Goal: Task Accomplishment & Management: Manage account settings

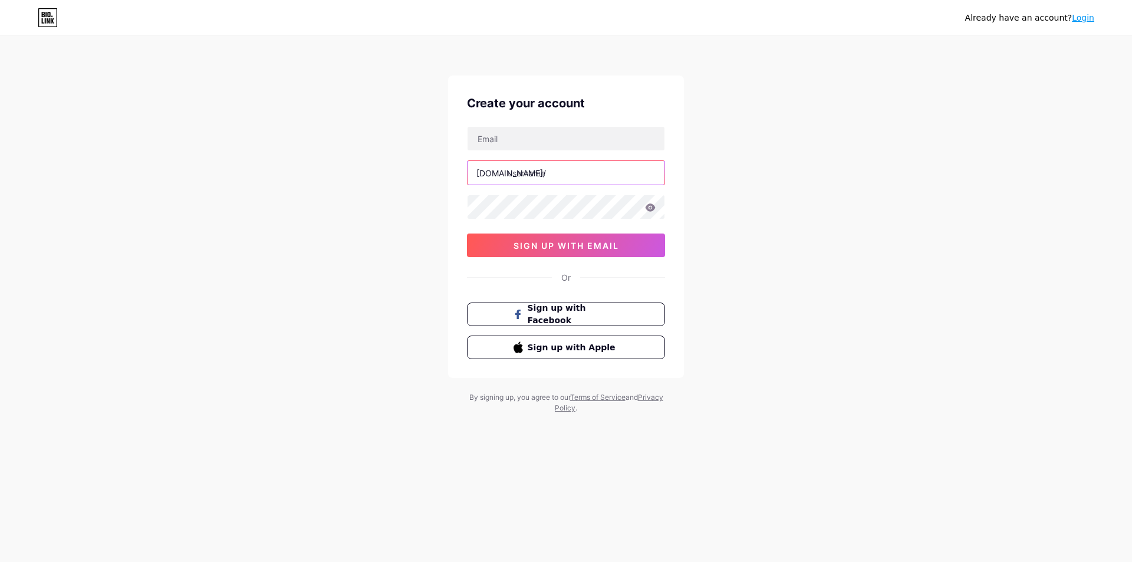
click at [563, 169] on input "text" at bounding box center [566, 173] width 197 height 24
click at [556, 173] on input "text" at bounding box center [566, 173] width 197 height 24
paste input "bigwin777"
type input "bigwin777"
click at [584, 247] on span "sign up with email" at bounding box center [567, 246] width 106 height 10
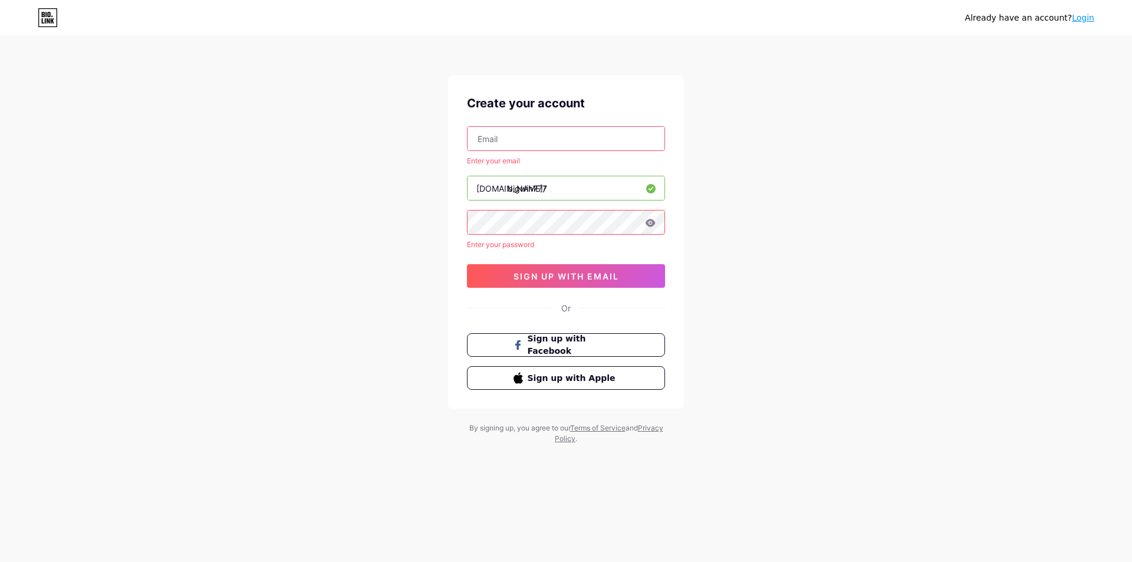
click at [583, 137] on input "text" at bounding box center [566, 139] width 197 height 24
drag, startPoint x: 595, startPoint y: 192, endPoint x: 510, endPoint y: 193, distance: 84.9
click at [510, 193] on input "bigwin777" at bounding box center [566, 188] width 197 height 24
click at [528, 135] on input "text" at bounding box center [566, 139] width 197 height 24
paste input "[EMAIL_ADDRESS][DOMAIN_NAME]"
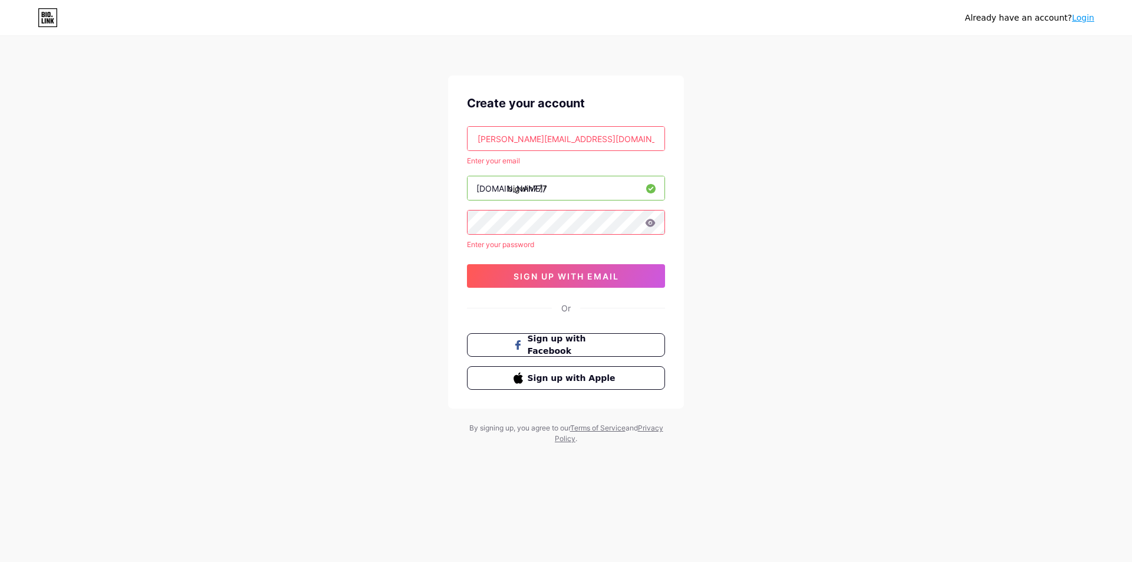
type input "[EMAIL_ADDRESS][DOMAIN_NAME]"
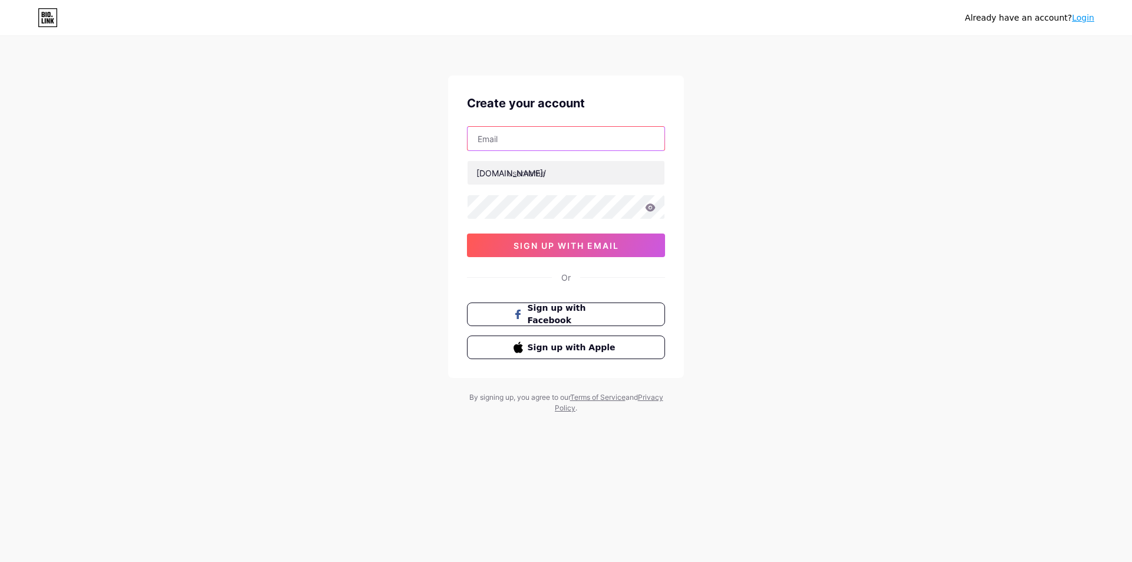
click at [550, 141] on input "text" at bounding box center [566, 139] width 197 height 24
paste input "[EMAIL_ADDRESS][DOMAIN_NAME]"
type input "[EMAIL_ADDRESS][DOMAIN_NAME]"
click at [593, 173] on input "text" at bounding box center [566, 173] width 197 height 24
paste input "bigwin777"
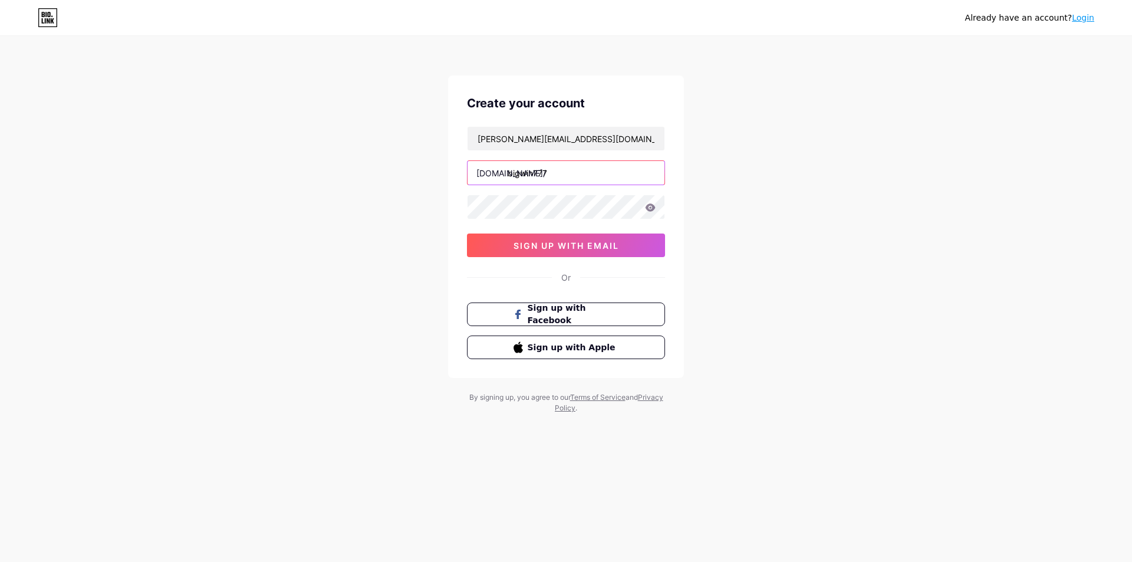
type input "bigwin777"
click at [723, 259] on div "Already have an account? Login Create your account minnie.guizar77@gmail.com bi…" at bounding box center [566, 225] width 1132 height 451
click at [596, 176] on input "bigwin777" at bounding box center [566, 173] width 197 height 24
click at [633, 242] on button "sign up with email" at bounding box center [566, 246] width 198 height 24
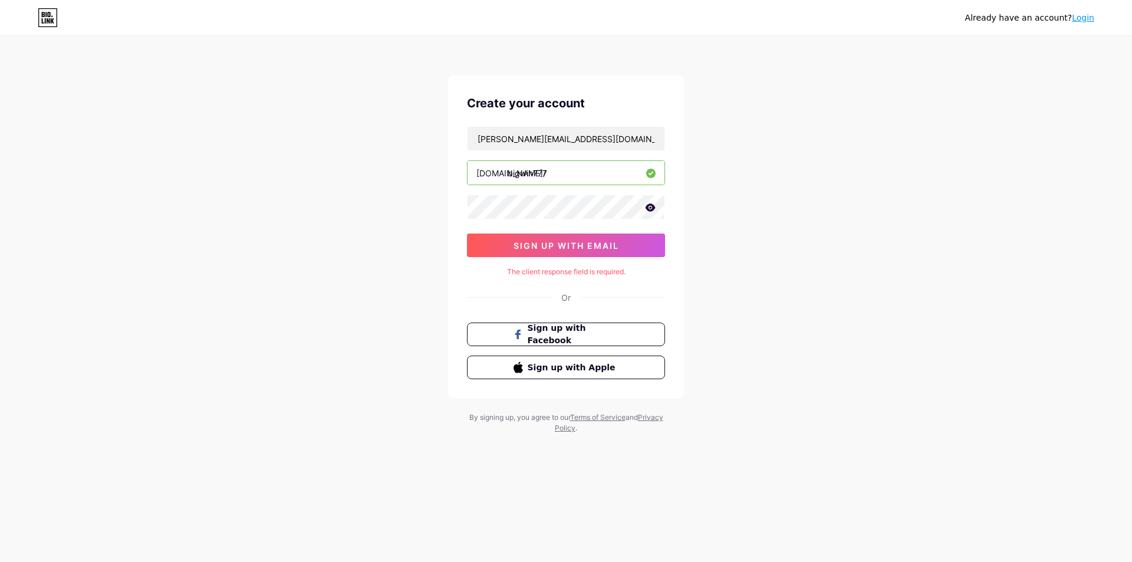
click at [562, 298] on div "Or" at bounding box center [566, 297] width 9 height 12
click at [1088, 22] on link "Login" at bounding box center [1083, 17] width 22 height 9
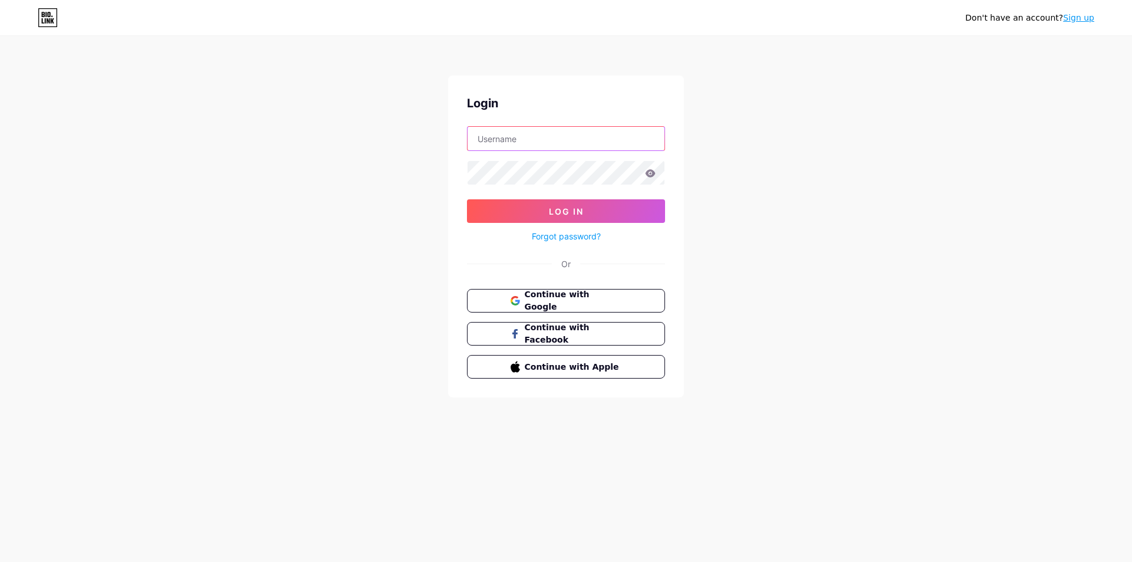
click at [581, 137] on input "text" at bounding box center [566, 139] width 197 height 24
paste input "[PERSON_NAME][EMAIL_ADDRESS][DOMAIN_NAME]"
type input "[PERSON_NAME][EMAIL_ADDRESS][DOMAIN_NAME]"
click at [577, 212] on span "Log In" at bounding box center [566, 211] width 35 height 10
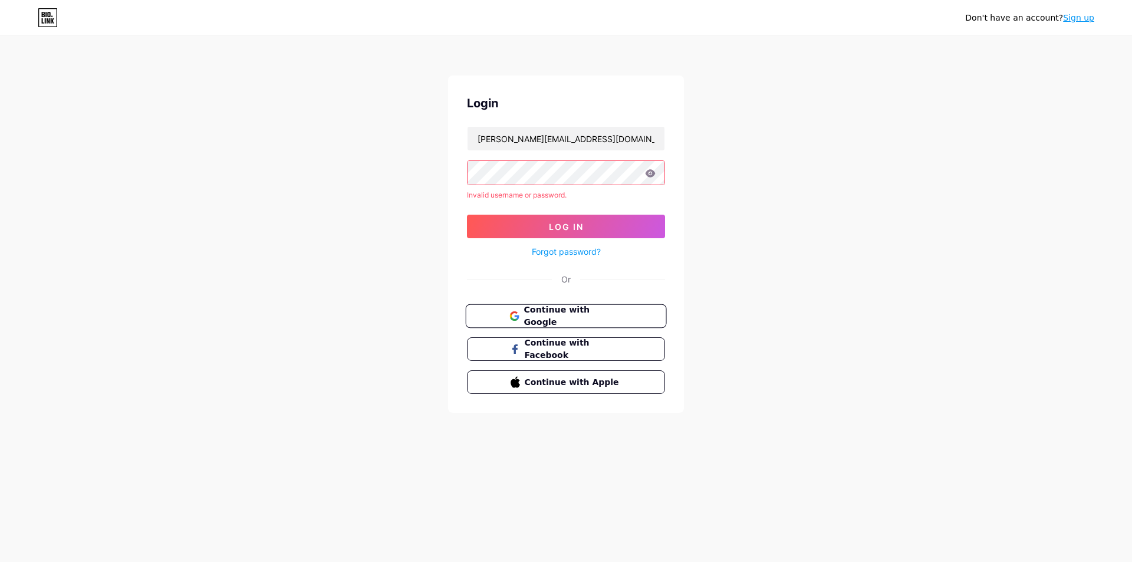
click at [598, 314] on span "Continue with Google" at bounding box center [573, 316] width 99 height 25
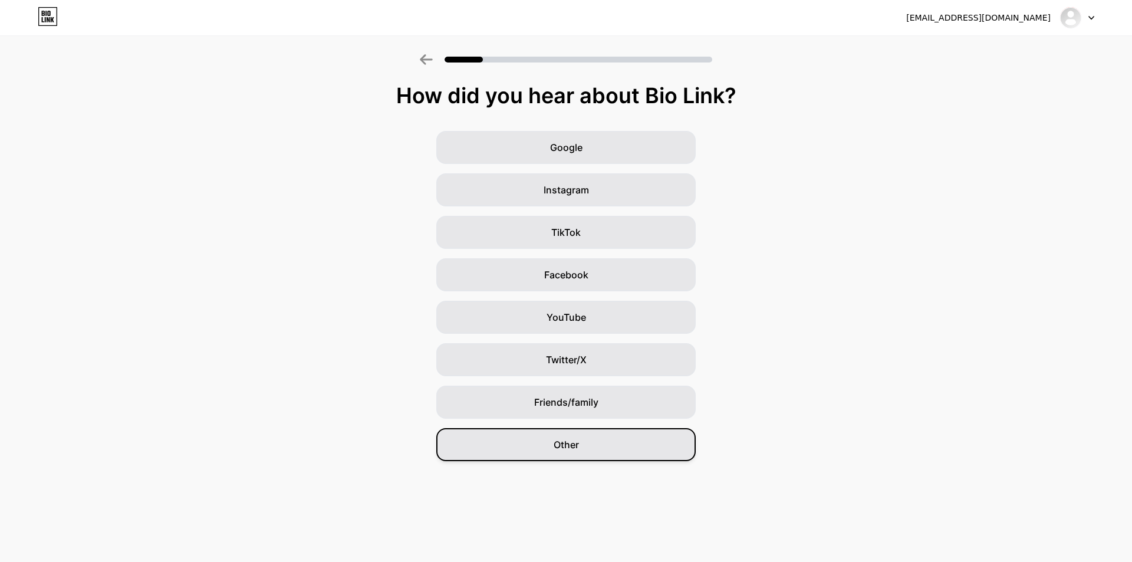
click at [582, 446] on div "Other" at bounding box center [566, 444] width 260 height 33
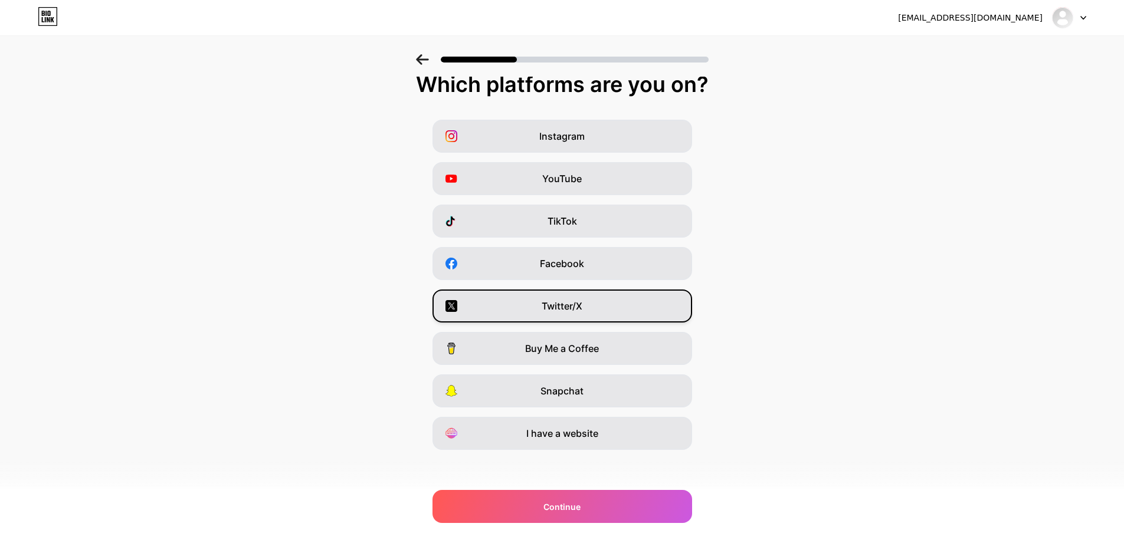
scroll to position [14, 0]
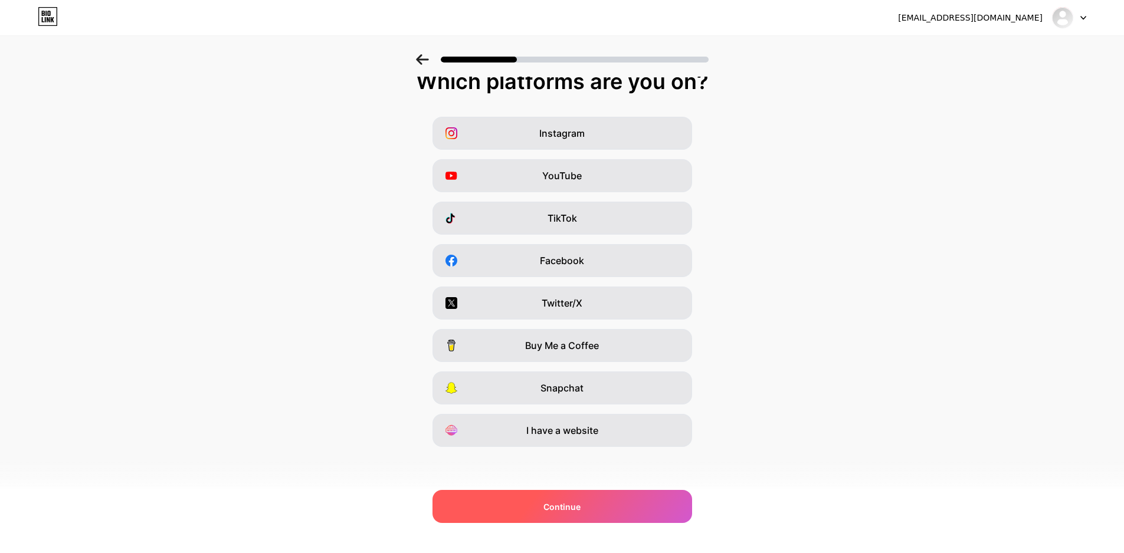
click at [618, 505] on div "Continue" at bounding box center [562, 506] width 260 height 33
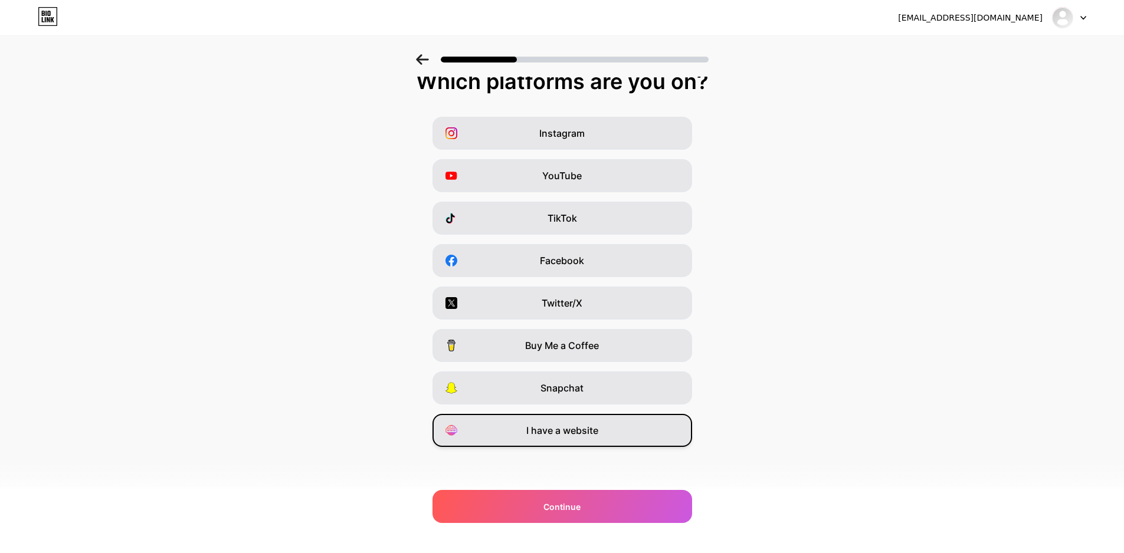
click at [631, 429] on div "I have a website" at bounding box center [562, 430] width 260 height 33
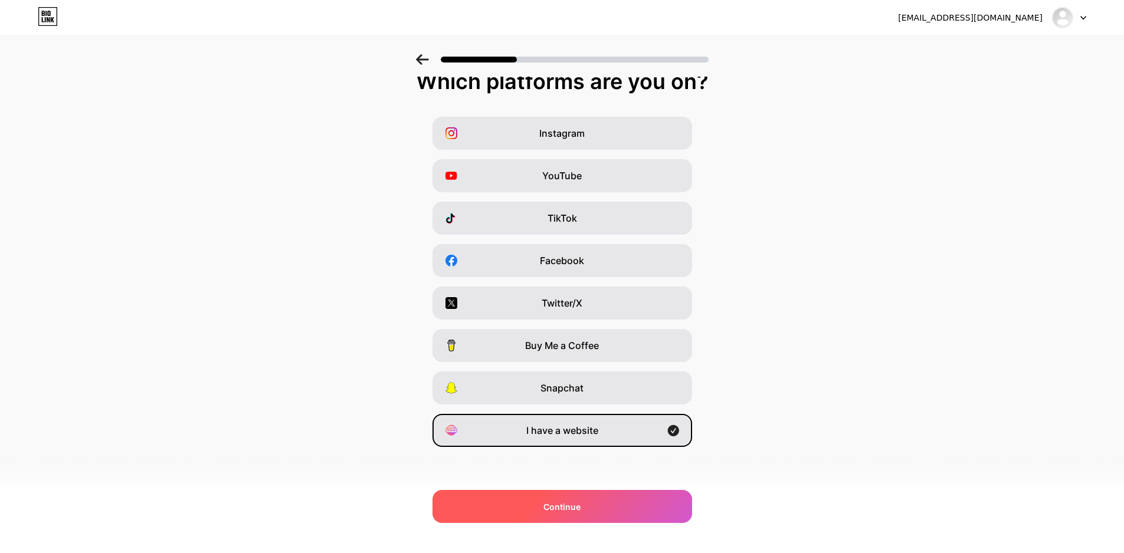
click at [623, 493] on div "Continue" at bounding box center [562, 506] width 260 height 33
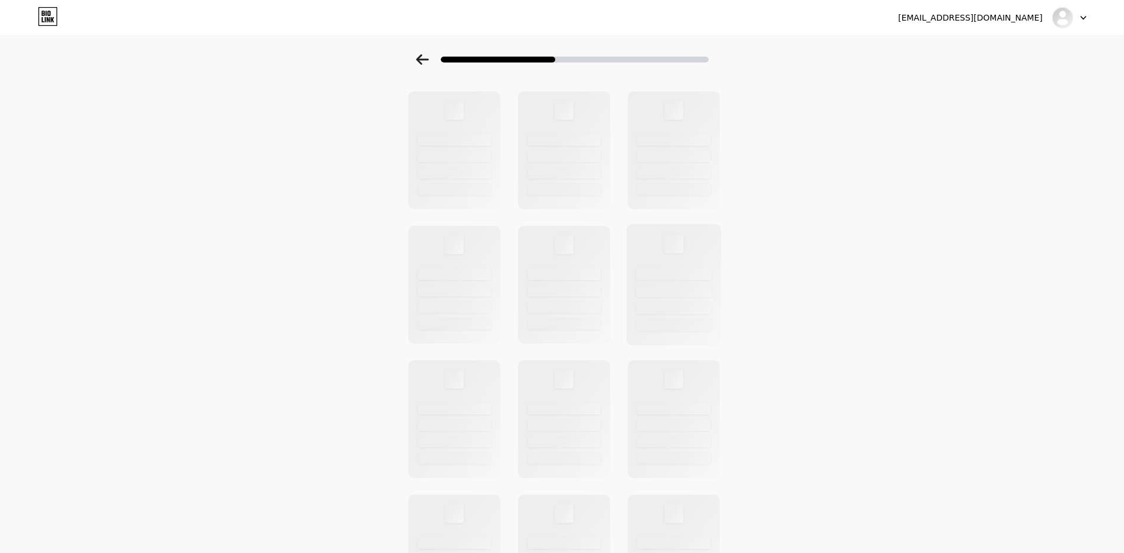
scroll to position [0, 0]
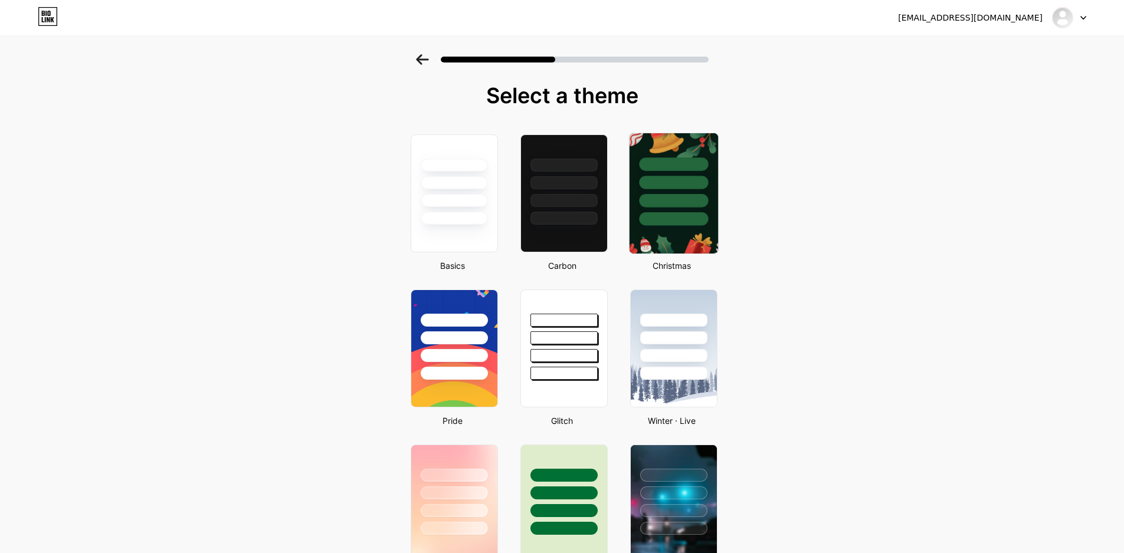
click at [675, 216] on div at bounding box center [673, 219] width 69 height 14
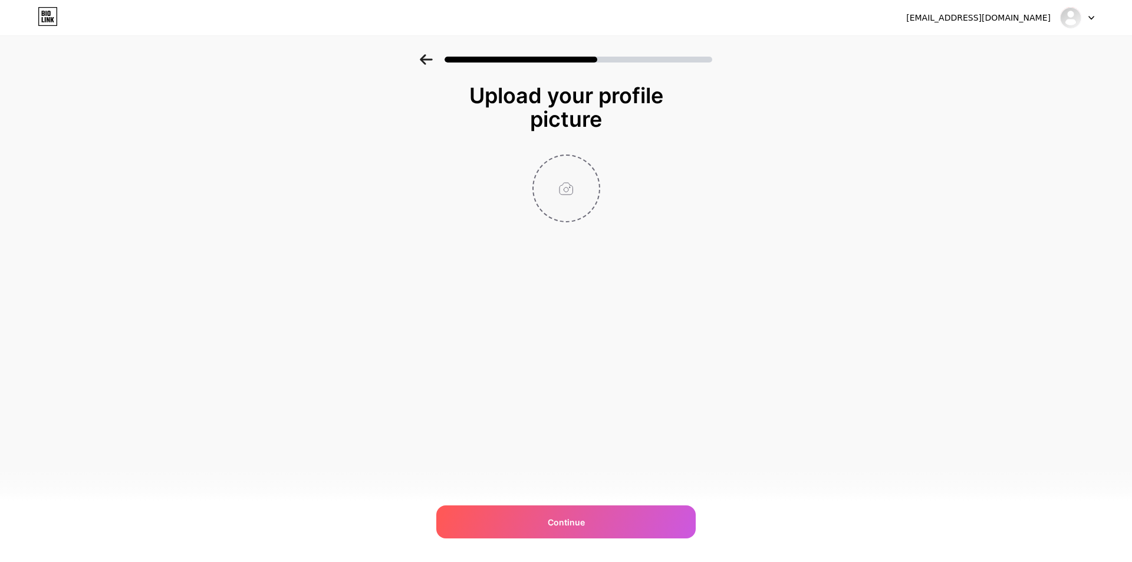
click at [560, 198] on input "file" at bounding box center [566, 188] width 65 height 65
type input "C:\fakepath\712d806fe6f3dc144a73becb3c33e930.jpg"
click at [566, 201] on img at bounding box center [567, 189] width 68 height 68
click at [589, 157] on div at bounding box center [567, 189] width 68 height 68
click at [592, 161] on icon at bounding box center [593, 163] width 14 height 14
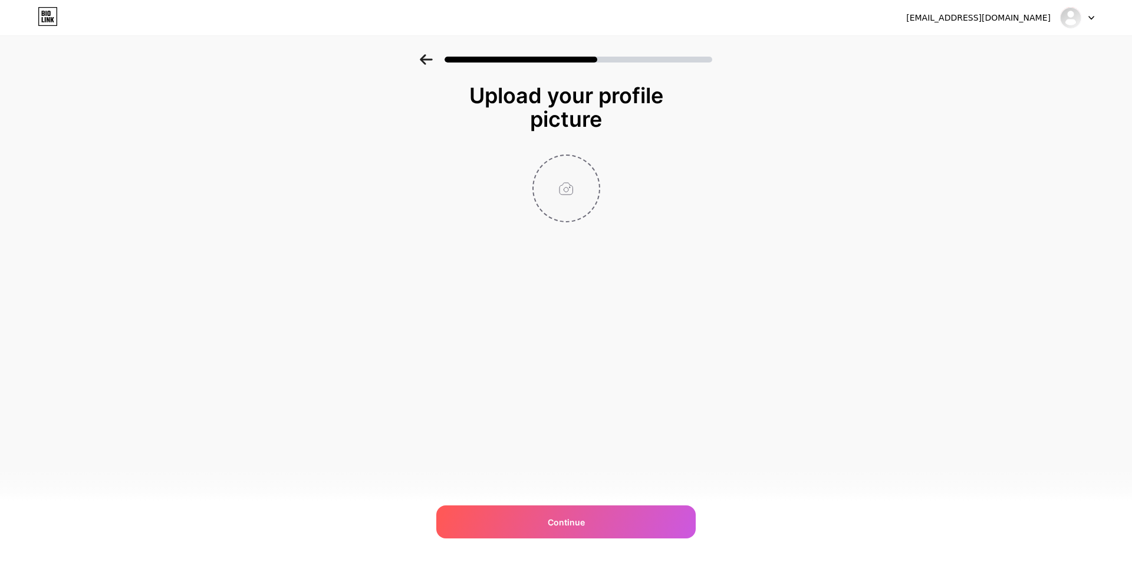
click at [570, 182] on input "file" at bounding box center [566, 188] width 65 height 65
type input "C:\fakepath\bf3564144805b1e377e79d4886ba3d3e.jpg"
click at [562, 182] on img at bounding box center [567, 189] width 68 height 68
click at [596, 159] on circle at bounding box center [593, 163] width 13 height 13
click at [574, 175] on input "file" at bounding box center [566, 188] width 65 height 65
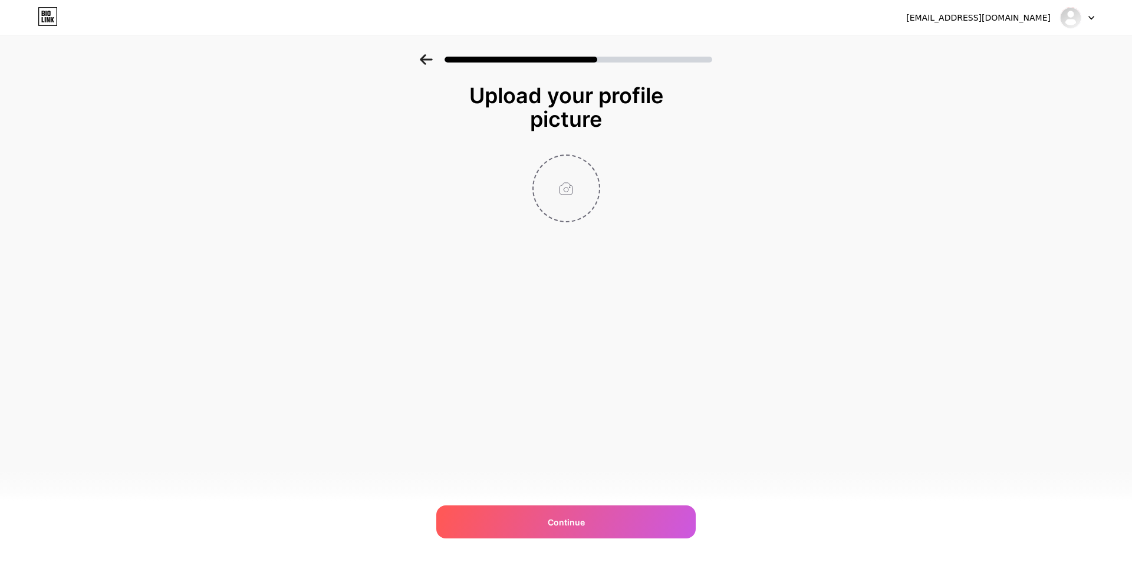
type input "C:\fakepath\arcamrah3vx41.jpg"
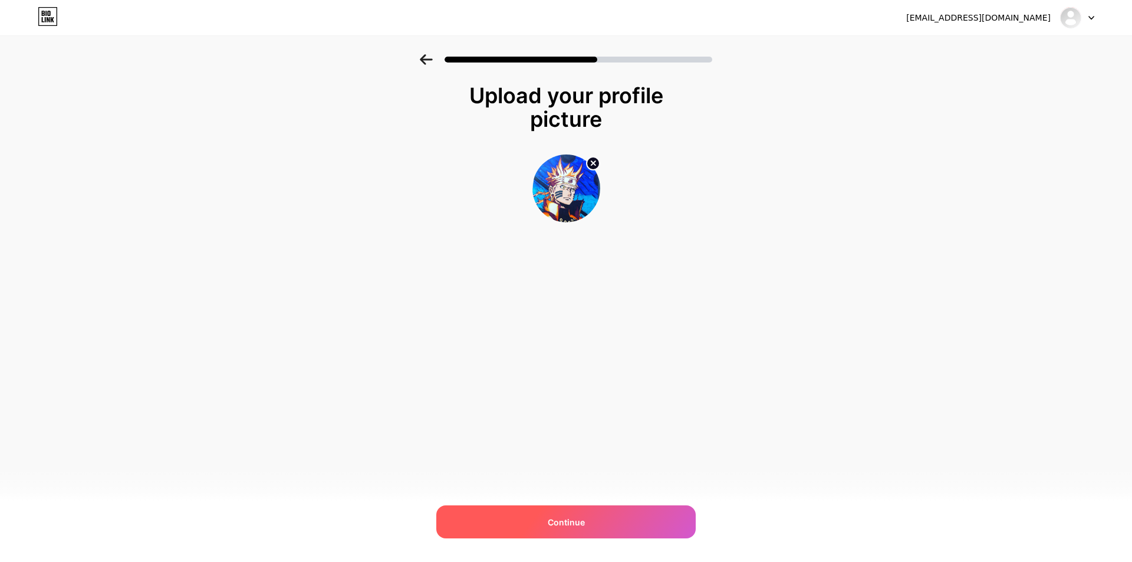
click at [606, 528] on div "Continue" at bounding box center [566, 521] width 260 height 33
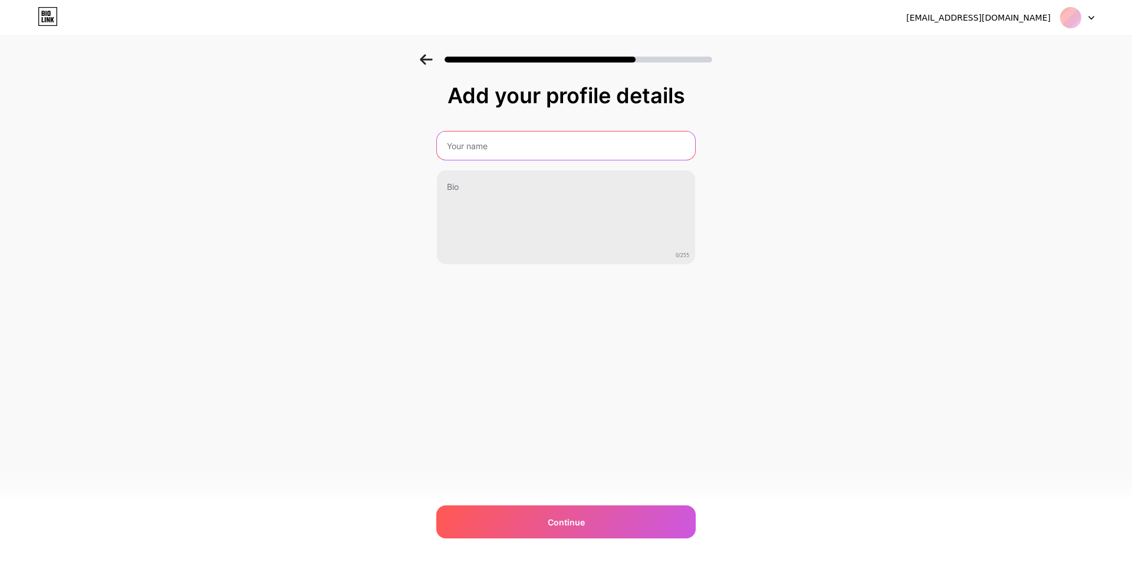
click at [503, 146] on input "text" at bounding box center [566, 146] width 258 height 28
click at [563, 142] on input "text" at bounding box center [566, 146] width 258 height 28
paste input "Bigwin777"
type input "Bigwin777"
drag, startPoint x: 814, startPoint y: 207, endPoint x: 713, endPoint y: 201, distance: 101.6
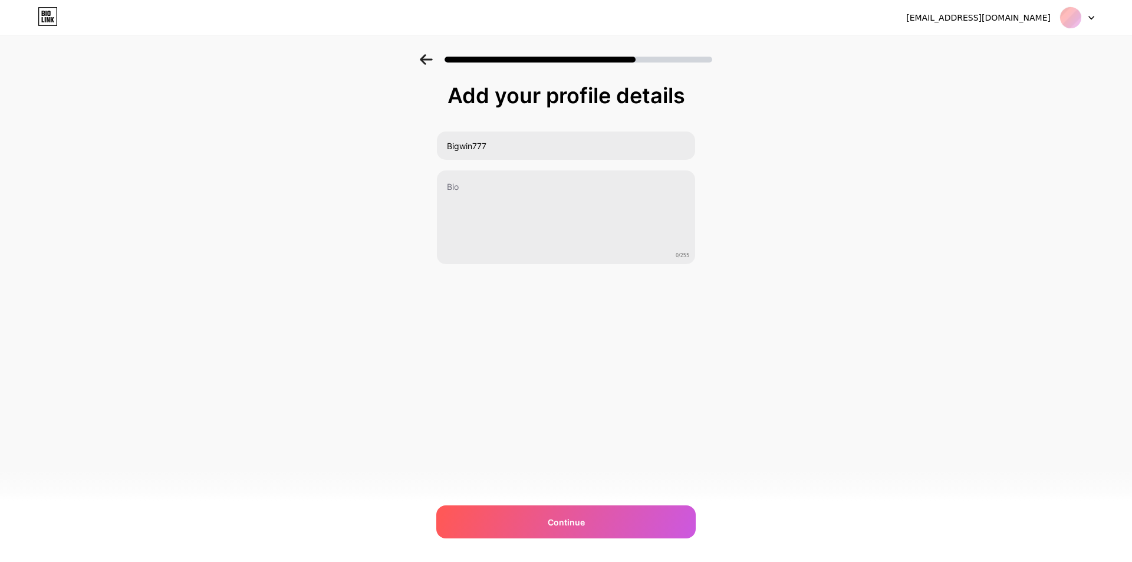
click at [793, 206] on div "Add your profile details Bigwin777 0/255 Continue Error" at bounding box center [566, 189] width 1132 height 270
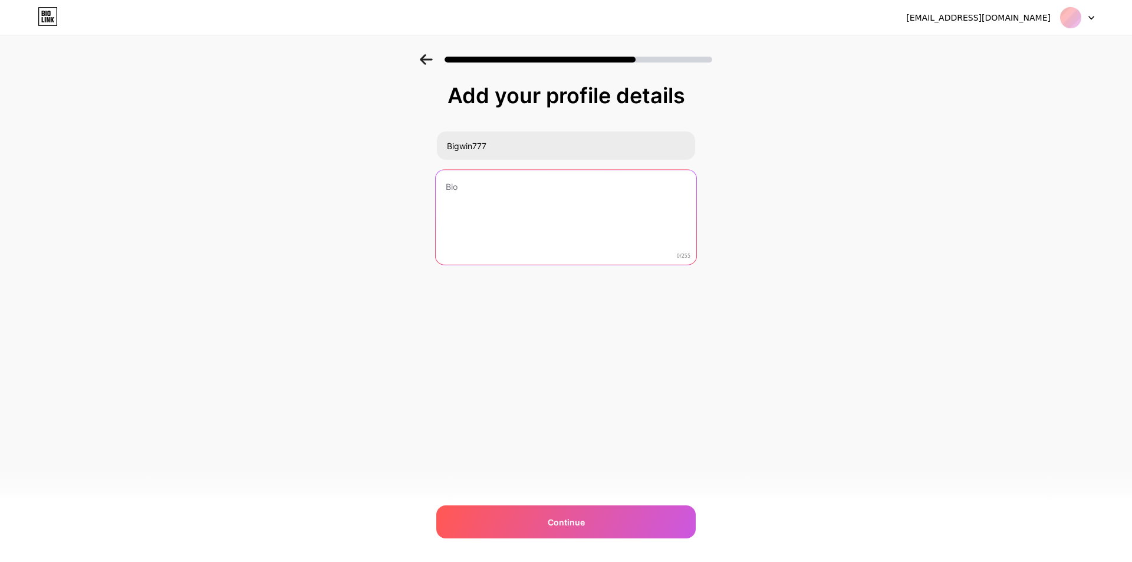
click at [565, 185] on textarea at bounding box center [566, 218] width 261 height 96
paste textarea "Bigwin777"
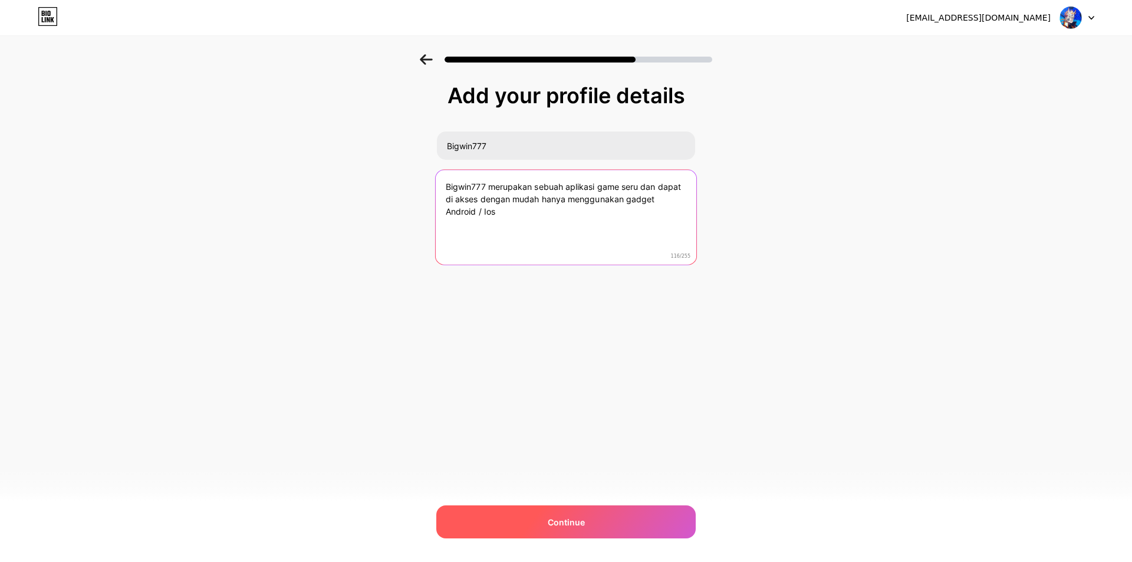
type textarea "Bigwin777 merupakan sebuah aplikasi game seru dan dapat di akses dengan mudah h…"
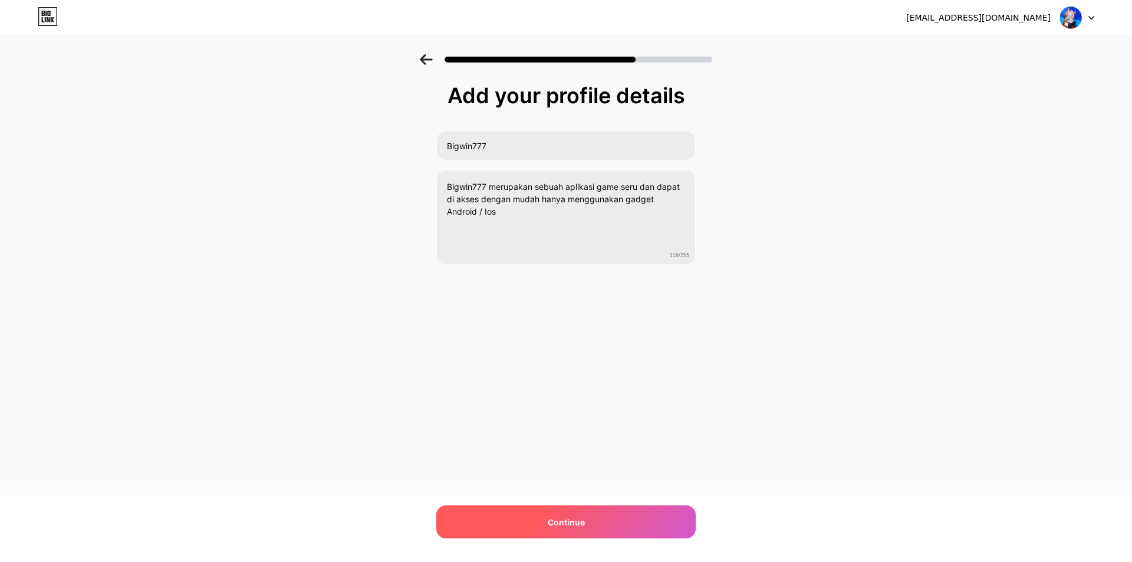
click at [581, 522] on span "Continue" at bounding box center [566, 522] width 37 height 12
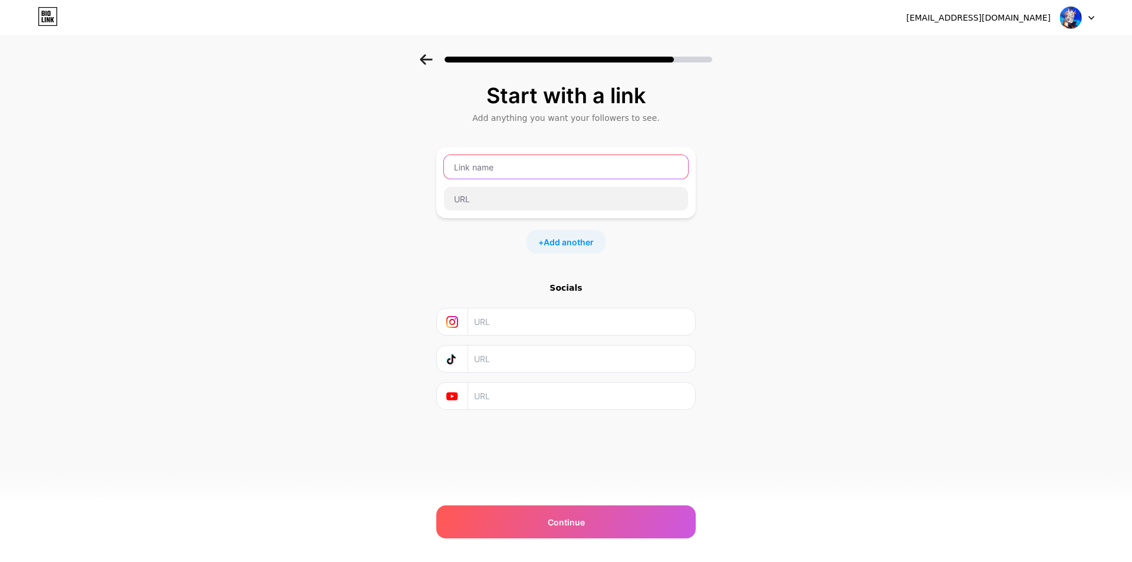
click at [560, 165] on input "text" at bounding box center [566, 167] width 244 height 24
click at [529, 168] on input "Daftar" at bounding box center [566, 167] width 244 height 24
type input "Bigwin777 Daftar"
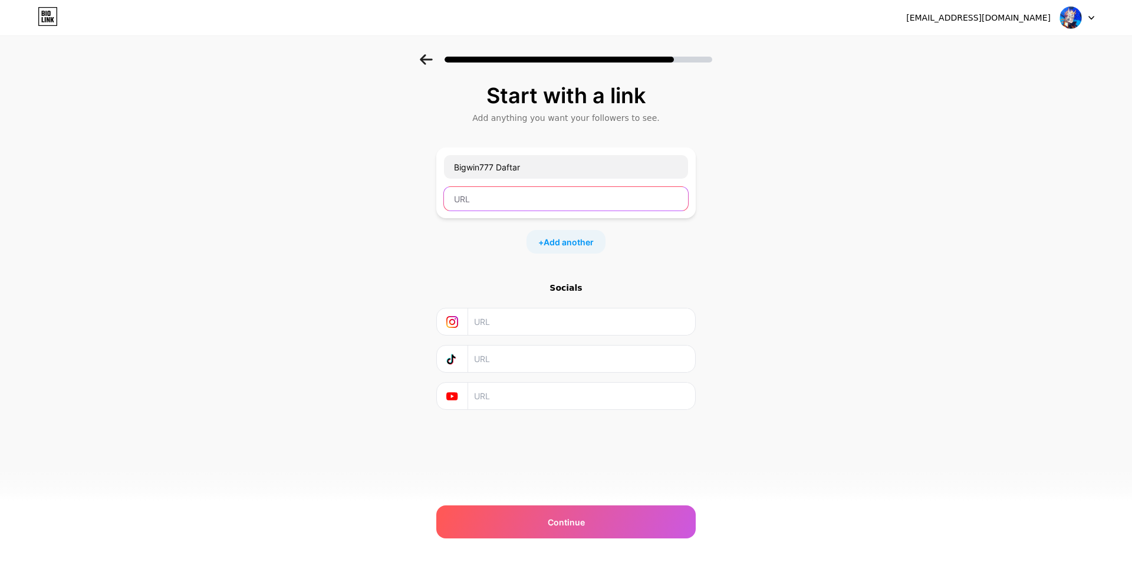
click at [520, 196] on input "text" at bounding box center [566, 199] width 244 height 24
click at [583, 247] on span "Add another" at bounding box center [569, 242] width 50 height 12
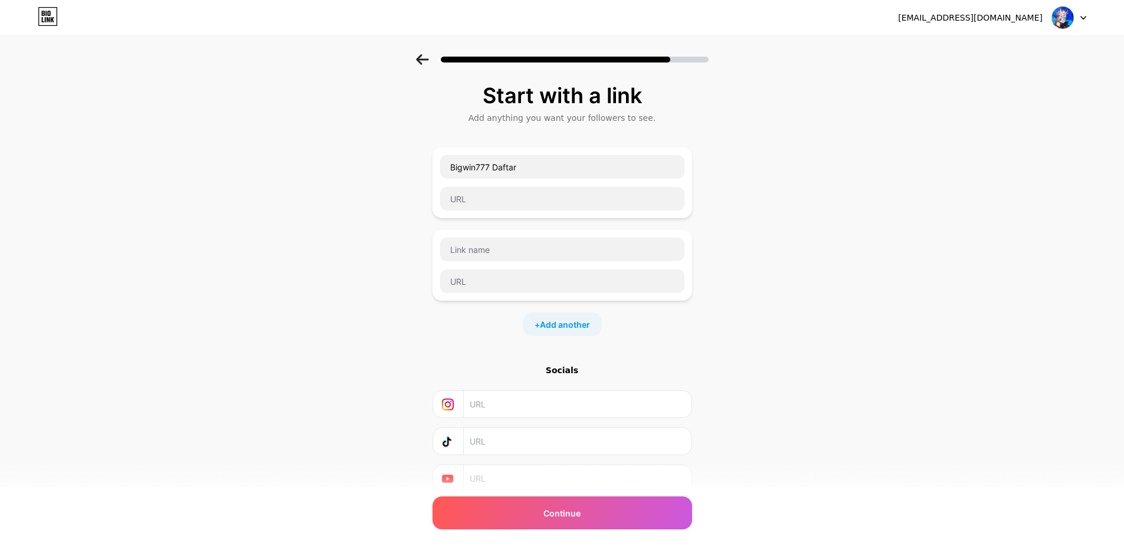
click at [45, 21] on icon at bounding box center [45, 19] width 1 height 5
click at [525, 192] on input "text" at bounding box center [562, 199] width 244 height 24
click at [421, 55] on icon at bounding box center [422, 59] width 13 height 11
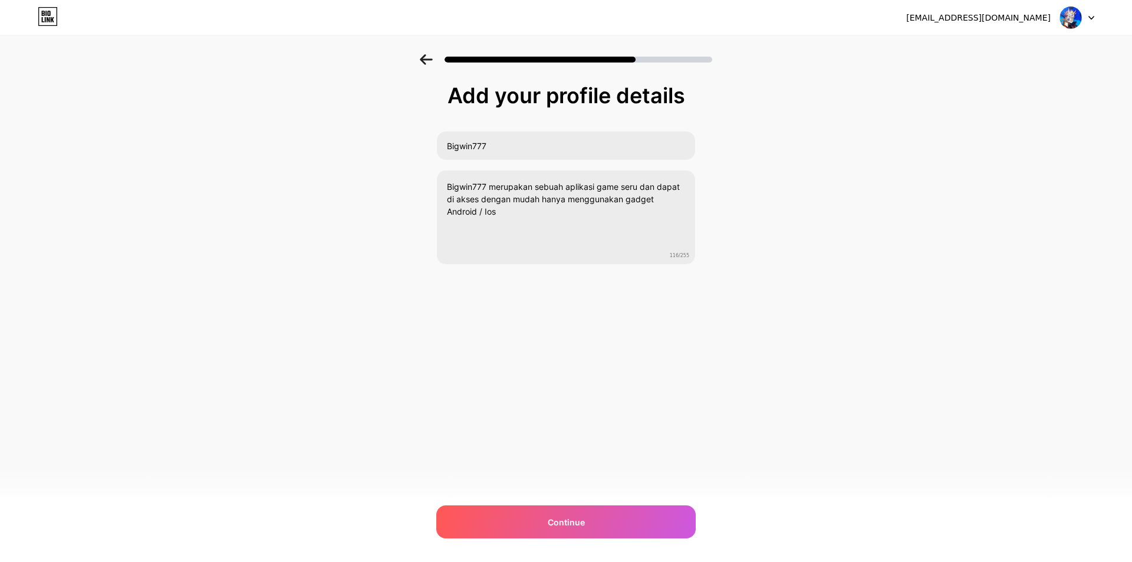
click at [421, 55] on icon at bounding box center [426, 59] width 13 height 11
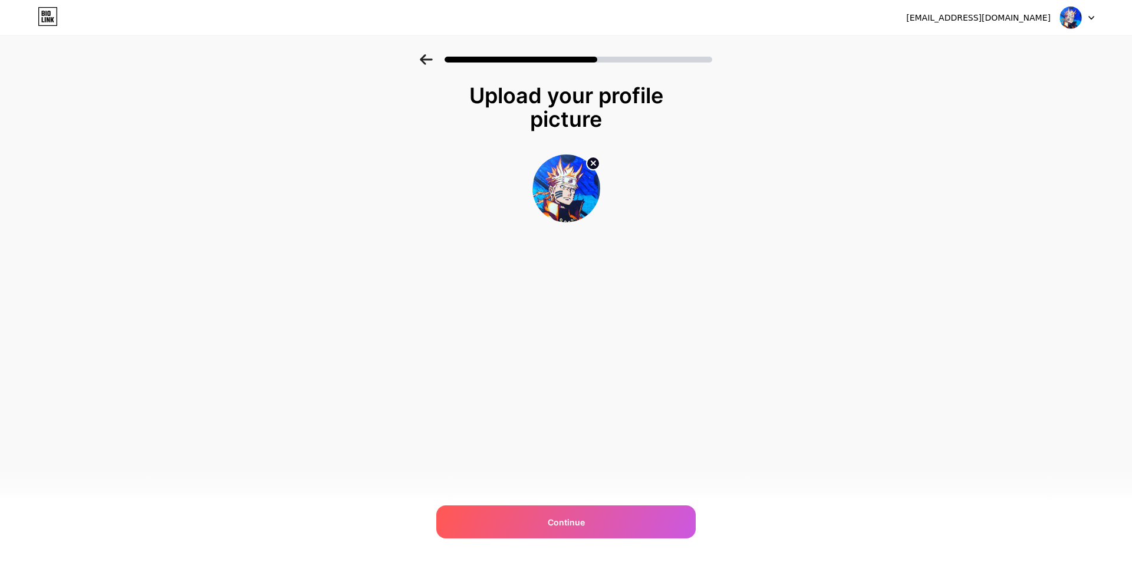
click at [421, 55] on icon at bounding box center [426, 59] width 13 height 11
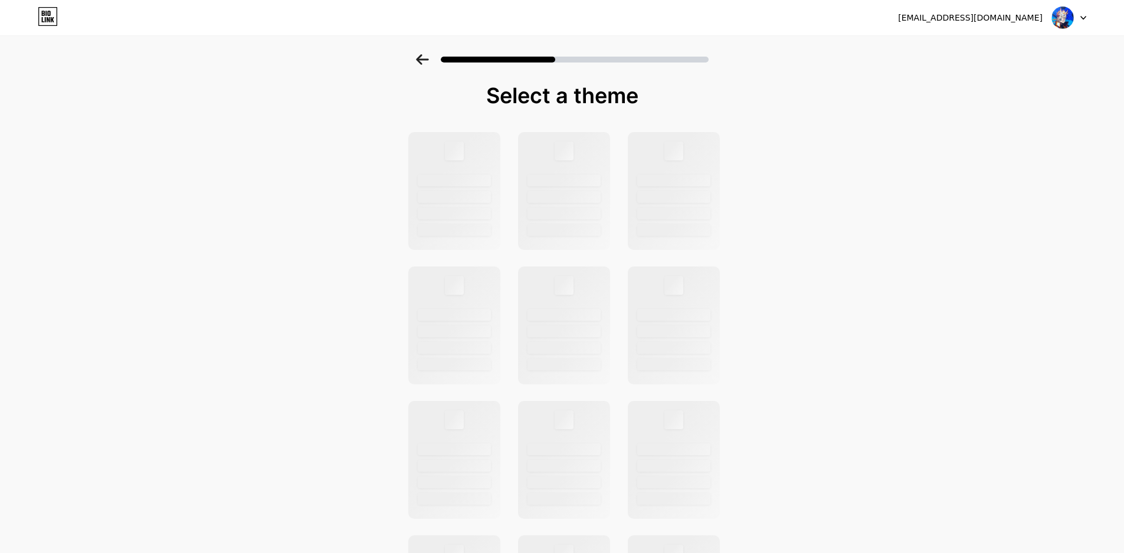
click at [421, 55] on icon at bounding box center [422, 59] width 13 height 11
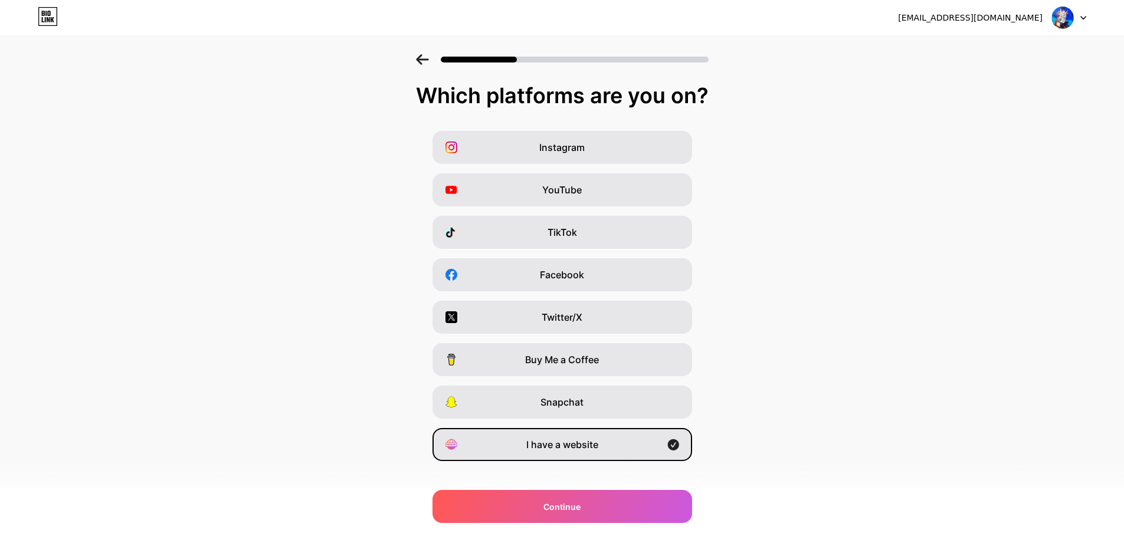
click at [421, 55] on icon at bounding box center [422, 59] width 13 height 11
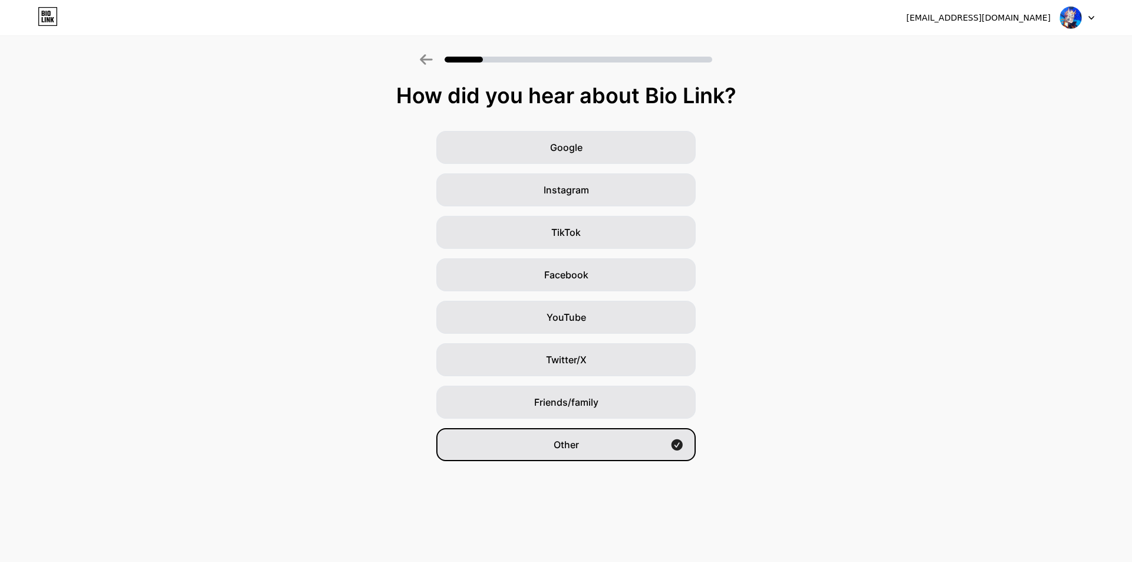
click at [421, 55] on icon at bounding box center [426, 59] width 13 height 11
click at [421, 58] on icon at bounding box center [426, 59] width 12 height 11
click at [633, 436] on div "Other" at bounding box center [566, 444] width 260 height 33
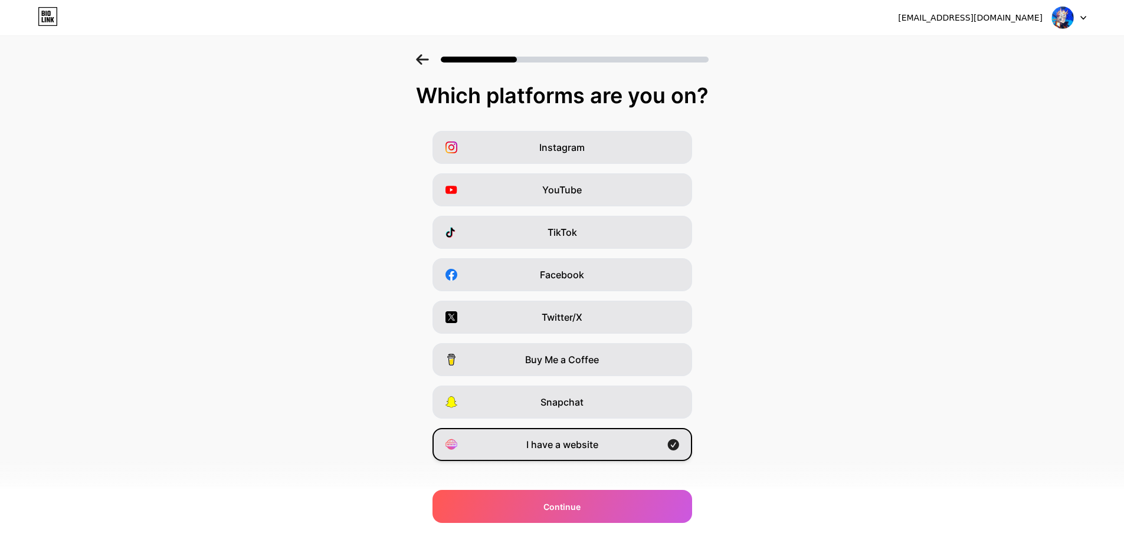
click at [627, 438] on div "I have a website" at bounding box center [562, 444] width 260 height 33
click at [604, 446] on div "I have a website" at bounding box center [562, 444] width 260 height 33
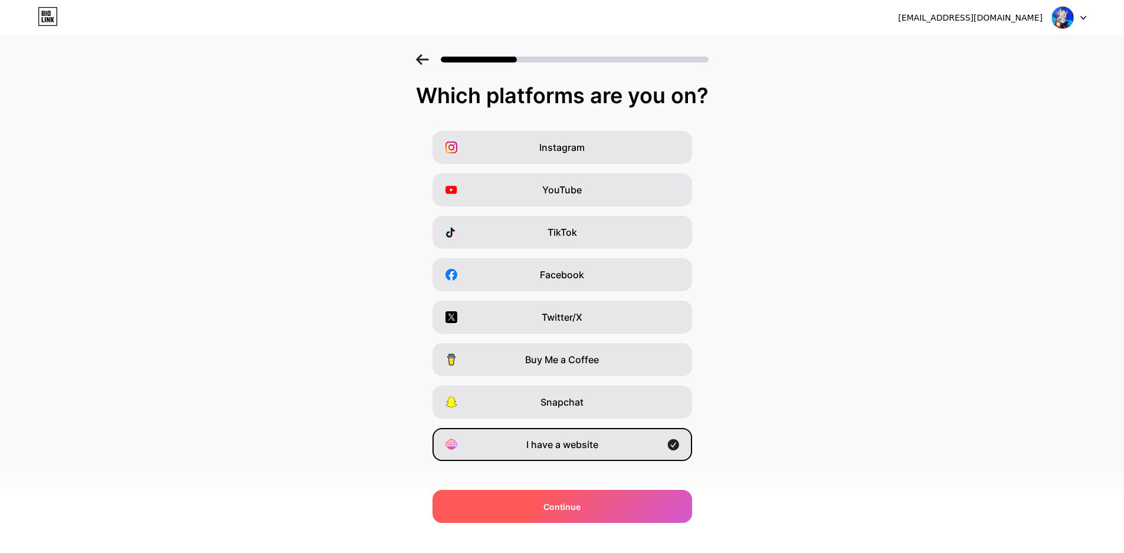
click at [579, 505] on span "Continue" at bounding box center [561, 507] width 37 height 12
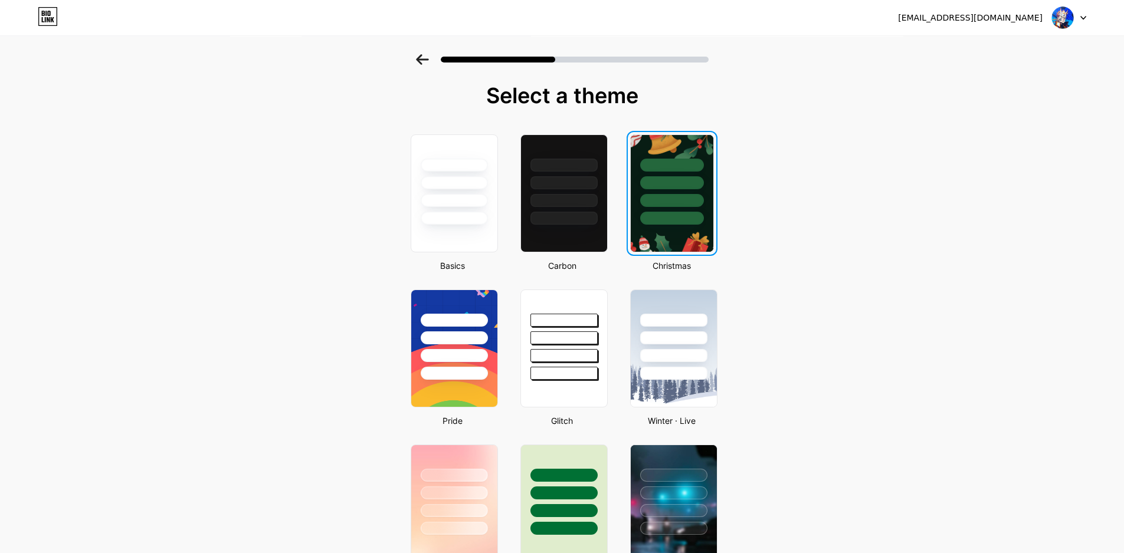
click at [695, 239] on img at bounding box center [672, 193] width 83 height 117
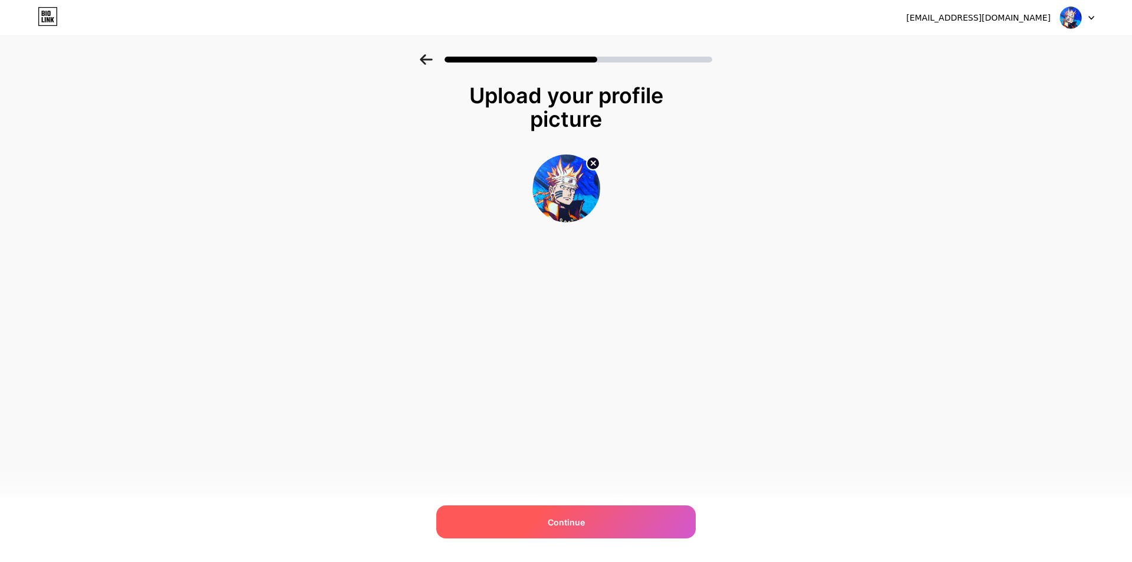
click at [625, 514] on div "Continue" at bounding box center [566, 521] width 260 height 33
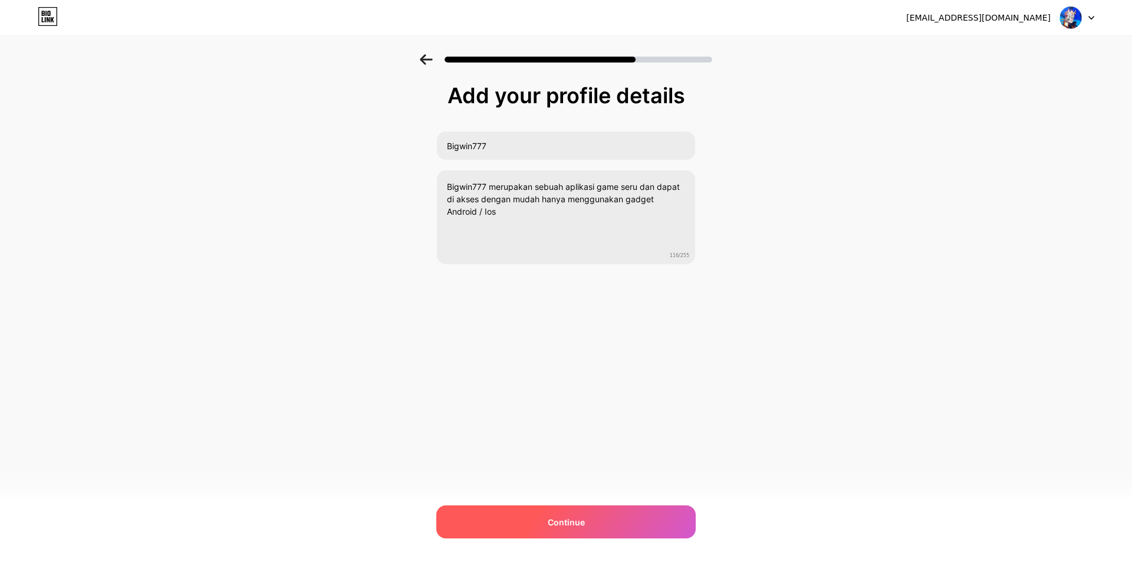
click at [613, 525] on div "Continue" at bounding box center [566, 521] width 260 height 33
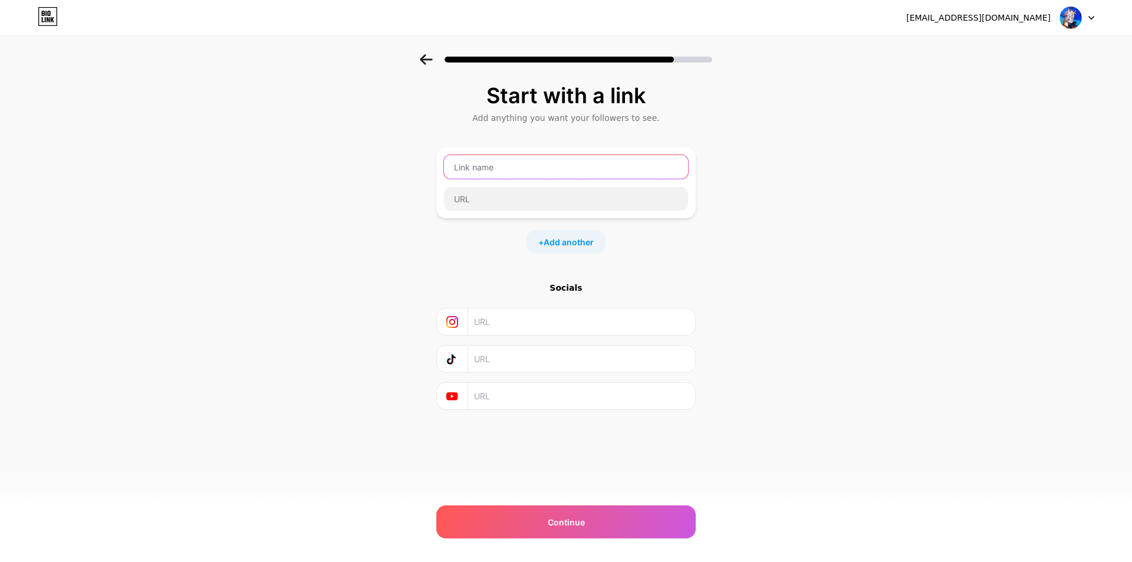
click at [520, 168] on input "text" at bounding box center [566, 167] width 244 height 24
click at [1061, 19] on img at bounding box center [1071, 17] width 22 height 22
click at [1004, 18] on div "[PERSON_NAME][EMAIL_ADDRESS][DOMAIN_NAME]" at bounding box center [979, 18] width 145 height 12
click at [1073, 10] on img at bounding box center [1071, 17] width 22 height 22
click at [1068, 10] on img at bounding box center [1071, 17] width 22 height 22
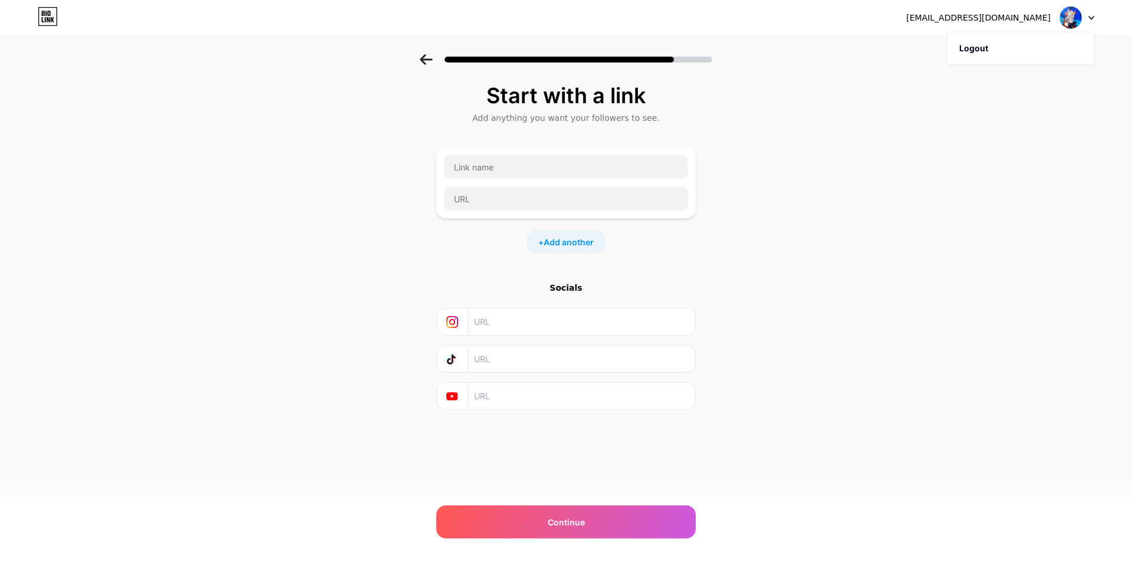
drag, startPoint x: 1000, startPoint y: 11, endPoint x: 993, endPoint y: 18, distance: 10.0
click at [1000, 13] on div "[PERSON_NAME][EMAIL_ADDRESS][DOMAIN_NAME]" at bounding box center [979, 18] width 145 height 12
click at [993, 18] on div "[PERSON_NAME][EMAIL_ADDRESS][DOMAIN_NAME]" at bounding box center [979, 18] width 145 height 12
click at [51, 22] on icon at bounding box center [53, 19] width 4 height 5
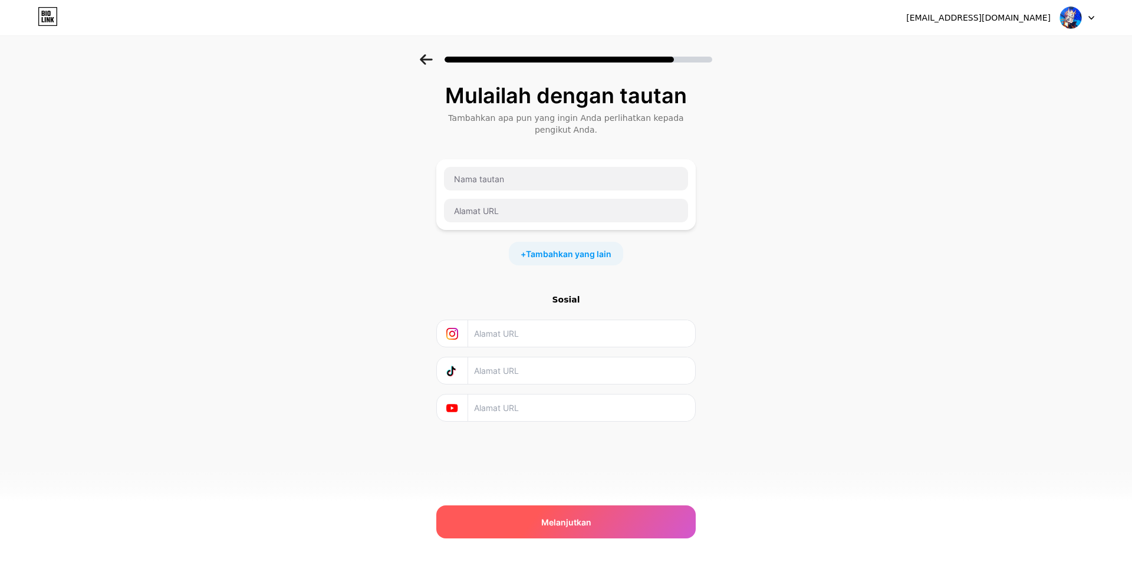
click at [597, 518] on div "Melanjutkan" at bounding box center [566, 521] width 260 height 33
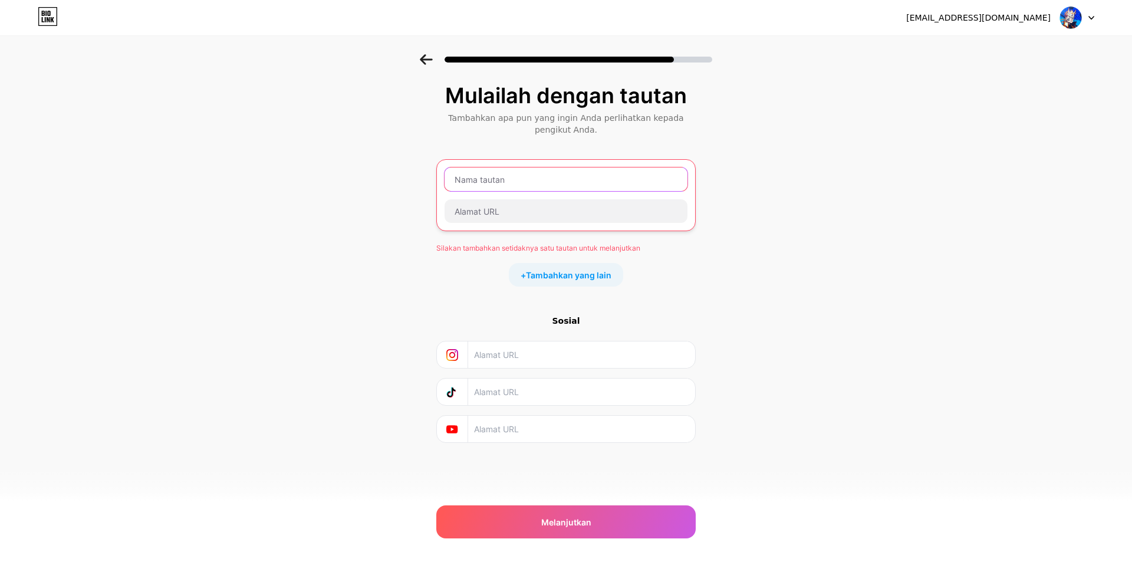
click at [523, 184] on input "text" at bounding box center [566, 180] width 243 height 24
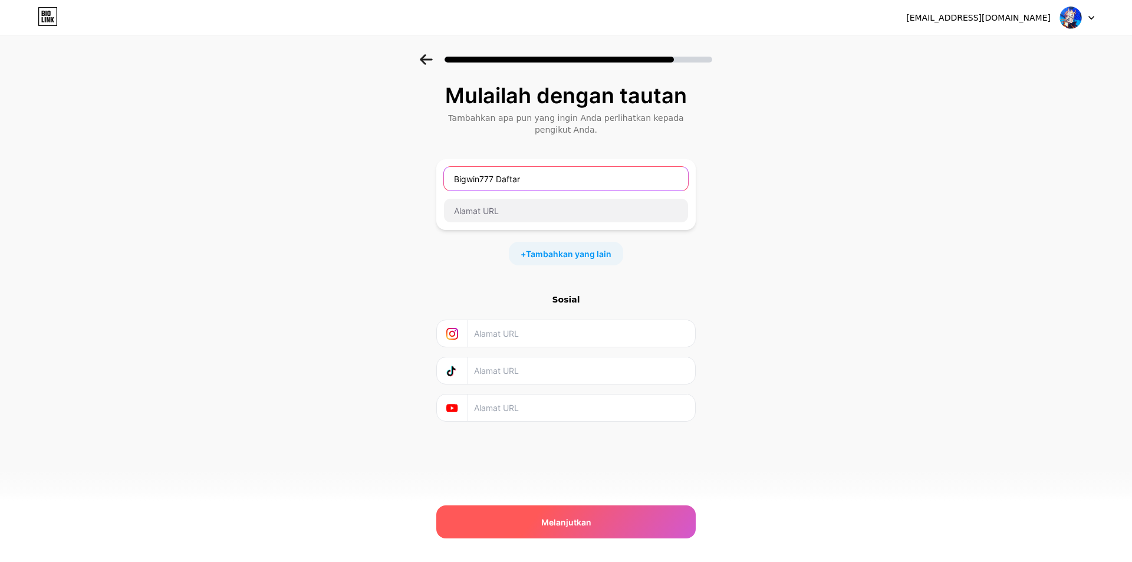
type input "Bigwin777 Daftar"
click at [579, 518] on font "Melanjutkan" at bounding box center [566, 522] width 50 height 10
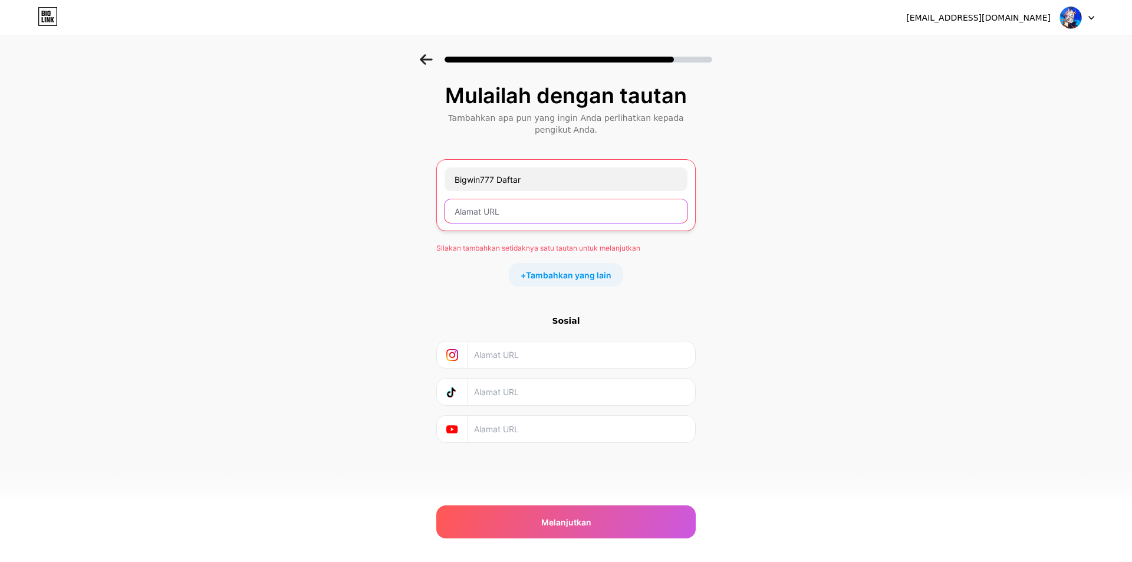
click at [530, 210] on input "text" at bounding box center [566, 211] width 243 height 24
paste input "Bigwin777"
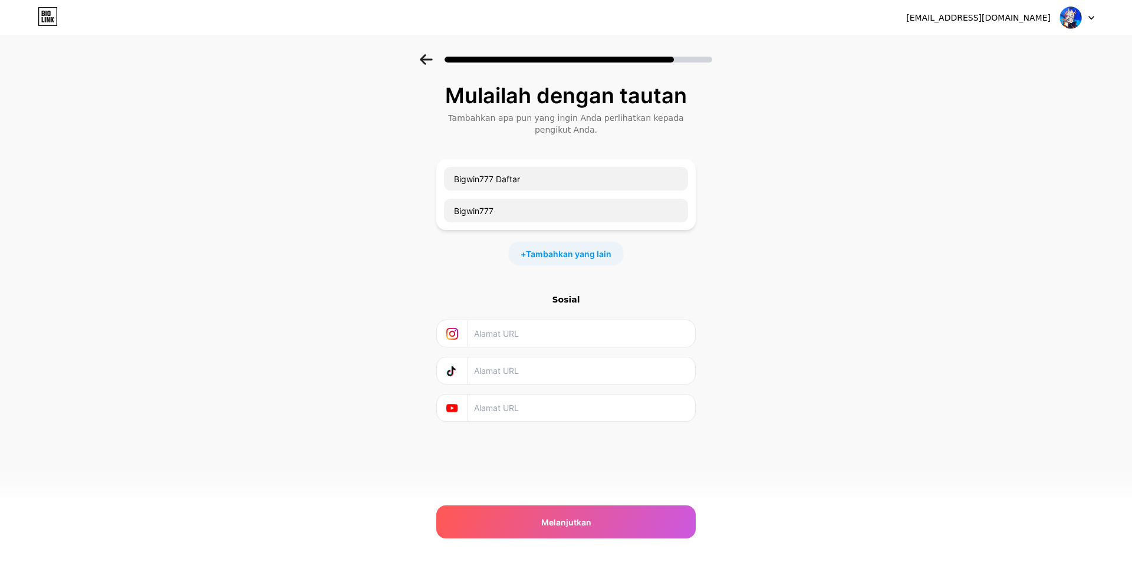
click at [848, 464] on div "Mulailah dengan tautan Tambahkan apa pun yang ingin Anda perlihatkan kepada pen…" at bounding box center [566, 267] width 1132 height 426
click at [531, 183] on input "Bigwin777 Daftar" at bounding box center [566, 179] width 244 height 24
click at [573, 539] on div "minnie.guizar77@gmail.com Keluar Tautan Disalin Mulailah dengan tautan Tambahka…" at bounding box center [566, 281] width 1132 height 562
click at [579, 510] on div "Melanjutkan" at bounding box center [566, 521] width 260 height 33
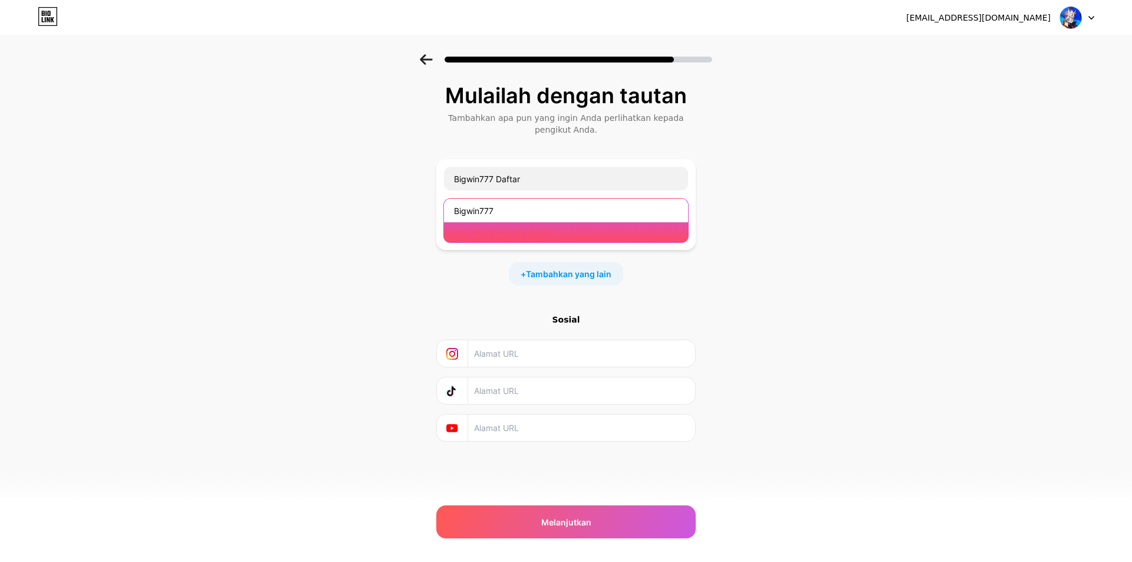
click at [536, 212] on input "Bigwin777" at bounding box center [566, 211] width 244 height 24
click at [531, 210] on input "Bigwin777" at bounding box center [566, 211] width 244 height 24
paste input "https://app.bio.link/"
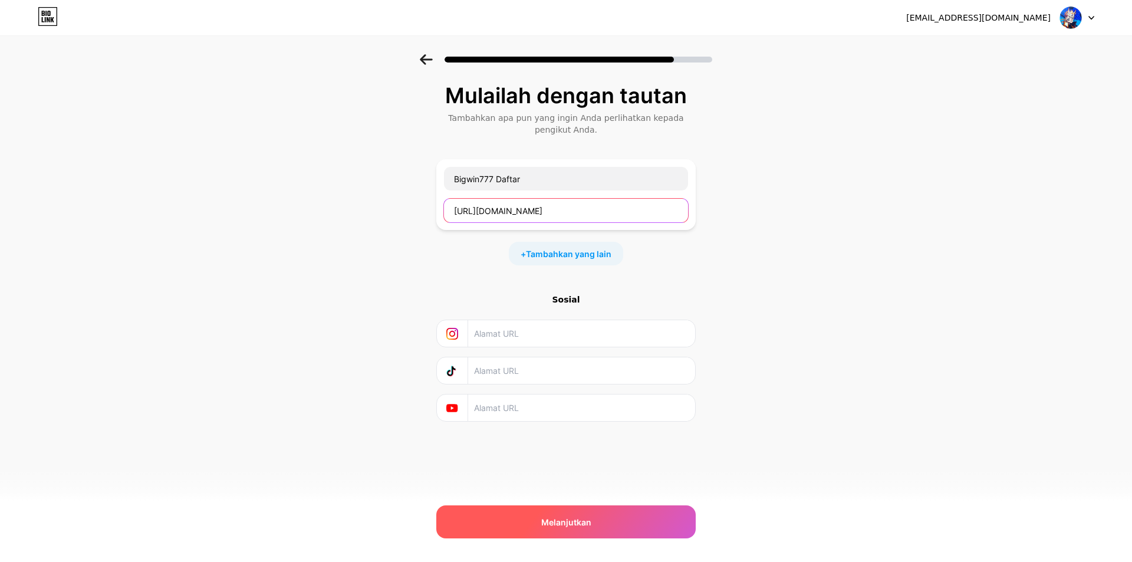
type input "https://app.bio.link/Bigwin777"
click at [574, 521] on font "Melanjutkan" at bounding box center [566, 522] width 50 height 10
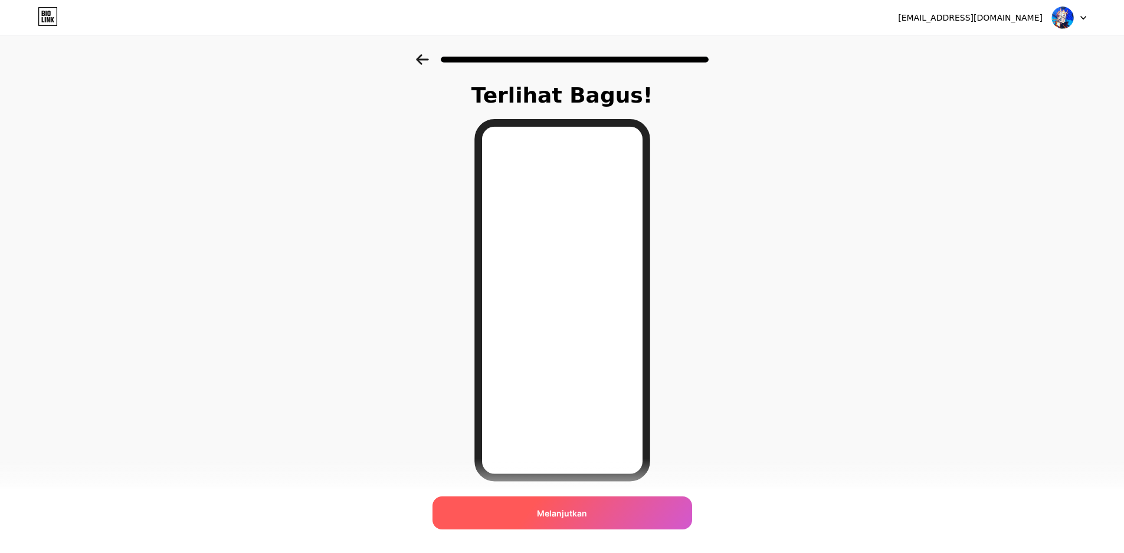
click at [633, 516] on div "Melanjutkan" at bounding box center [562, 513] width 260 height 33
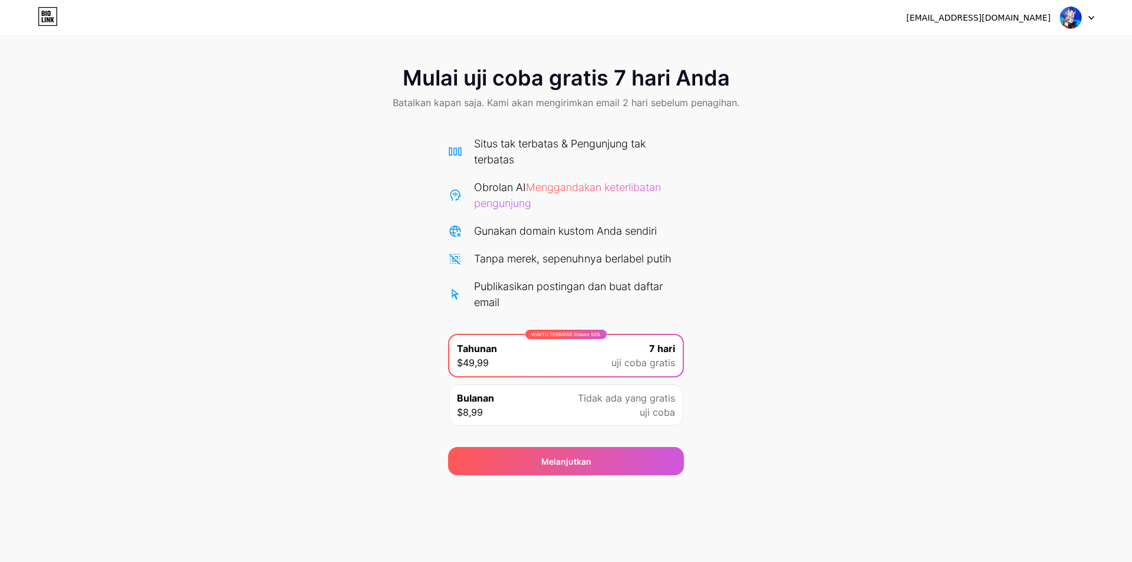
click at [1084, 19] on div at bounding box center [1078, 17] width 34 height 21
click at [1011, 44] on li "Keluar" at bounding box center [1021, 48] width 146 height 32
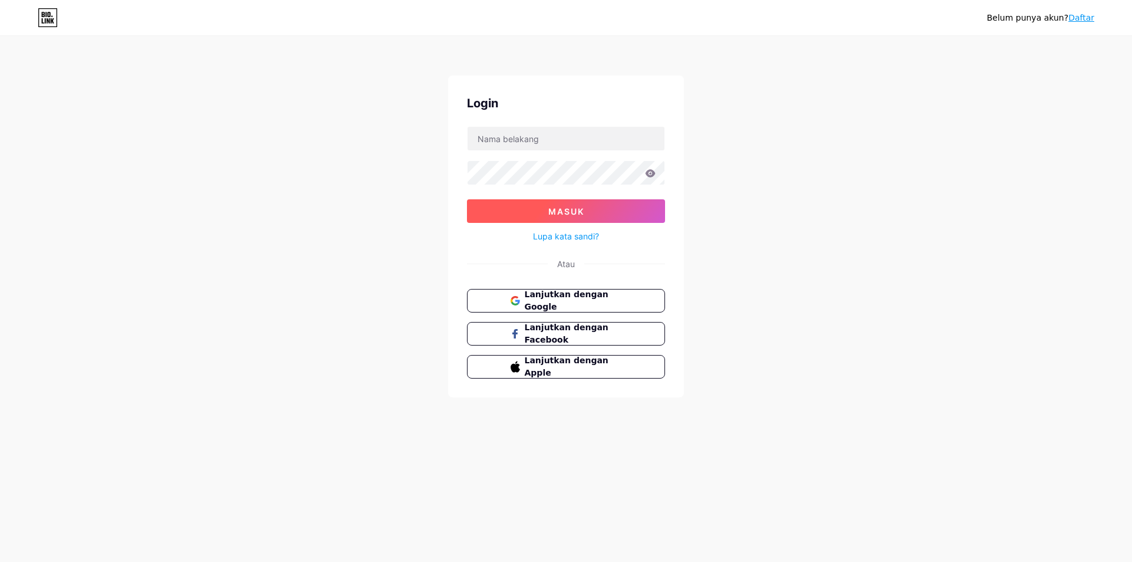
click at [593, 218] on button "Masuk" at bounding box center [566, 211] width 198 height 24
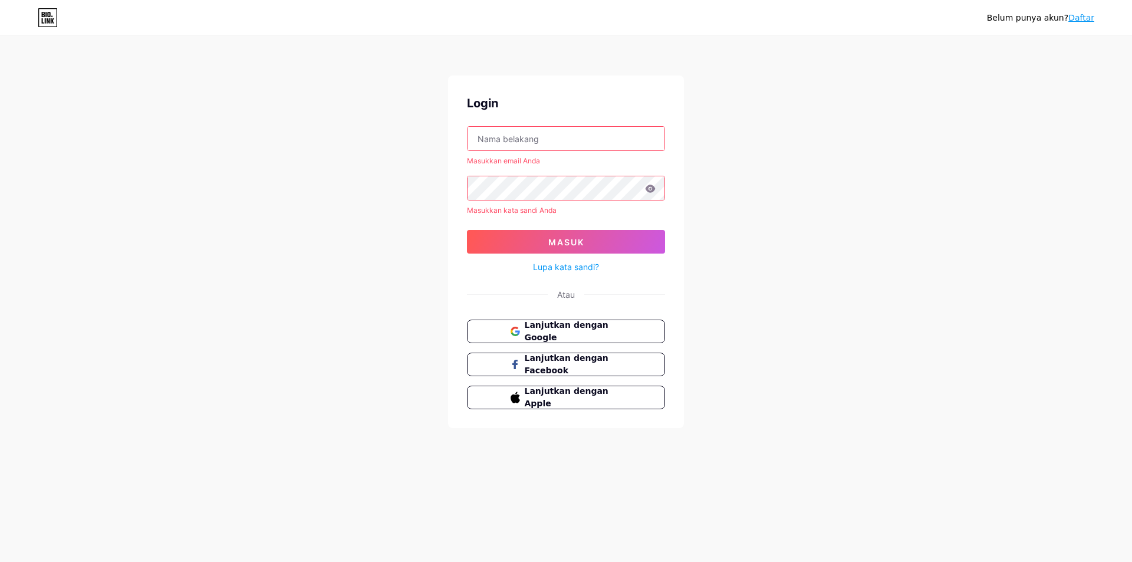
click at [556, 133] on input "text" at bounding box center [566, 139] width 197 height 24
paste input "[PERSON_NAME][EMAIL_ADDRESS][DOMAIN_NAME]"
type input "[PERSON_NAME][EMAIL_ADDRESS][DOMAIN_NAME]"
click at [569, 241] on font "Masuk" at bounding box center [567, 242] width 36 height 10
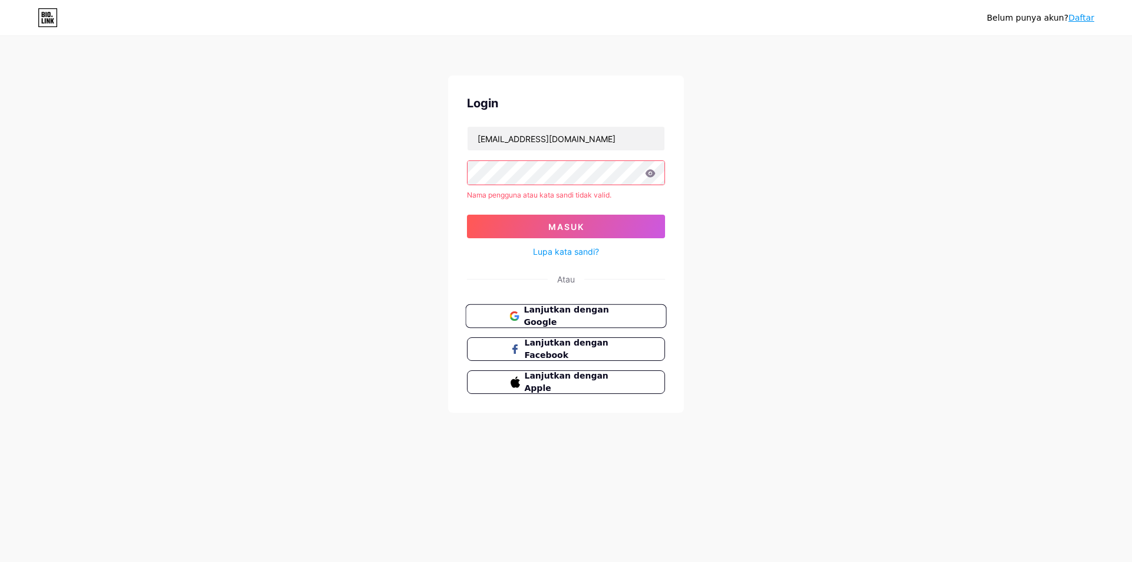
click at [603, 316] on font "Lanjutkan dengan Google" at bounding box center [566, 316] width 85 height 22
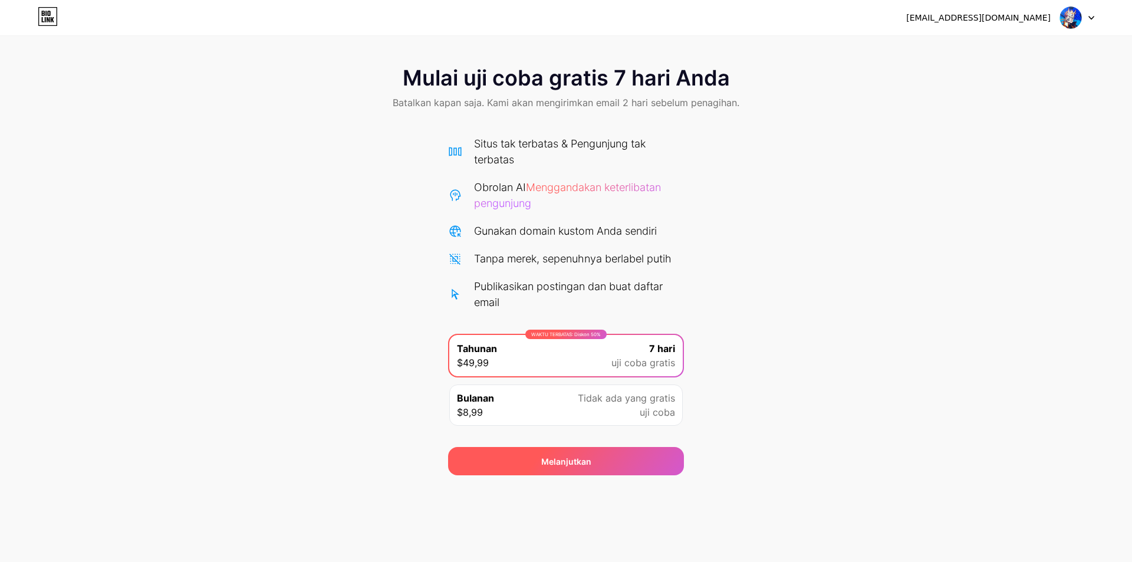
click at [652, 452] on div "Melanjutkan" at bounding box center [566, 461] width 236 height 28
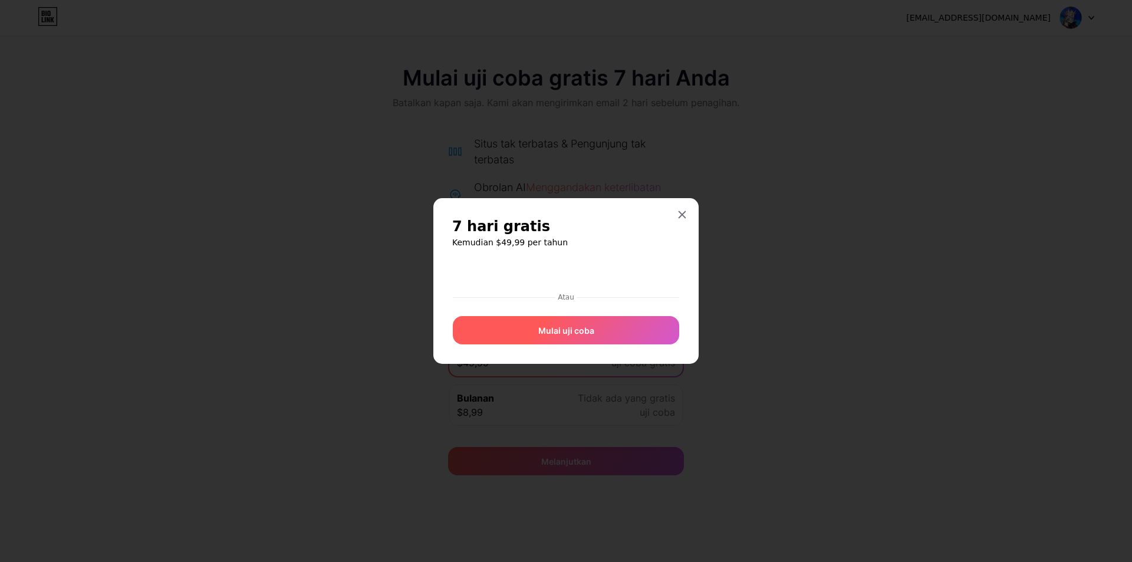
click at [635, 329] on div "Mulai uji coba" at bounding box center [566, 330] width 226 height 28
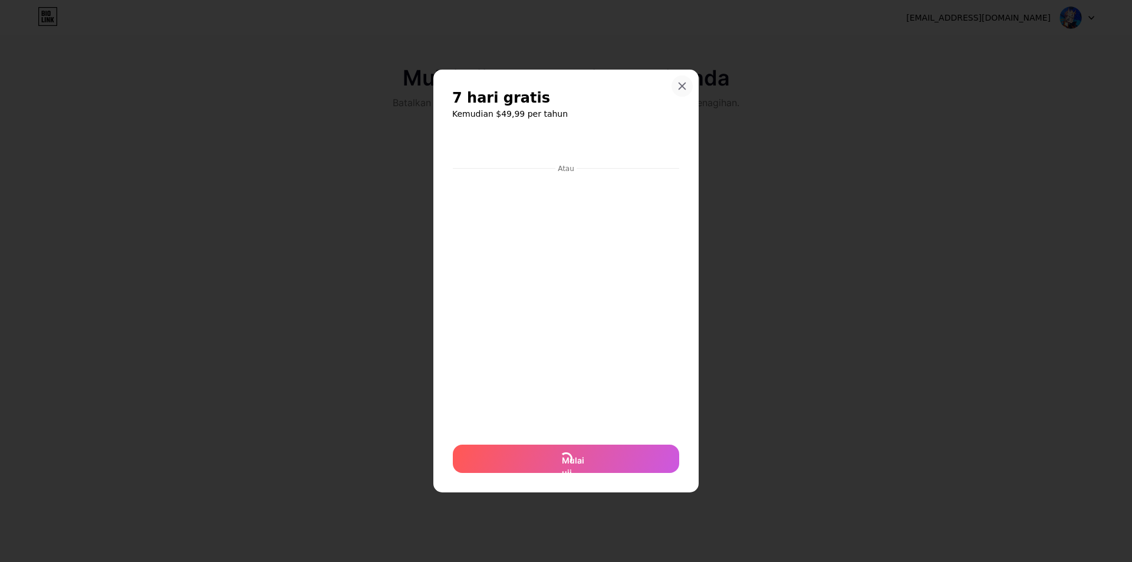
click at [682, 84] on icon at bounding box center [682, 85] width 9 height 9
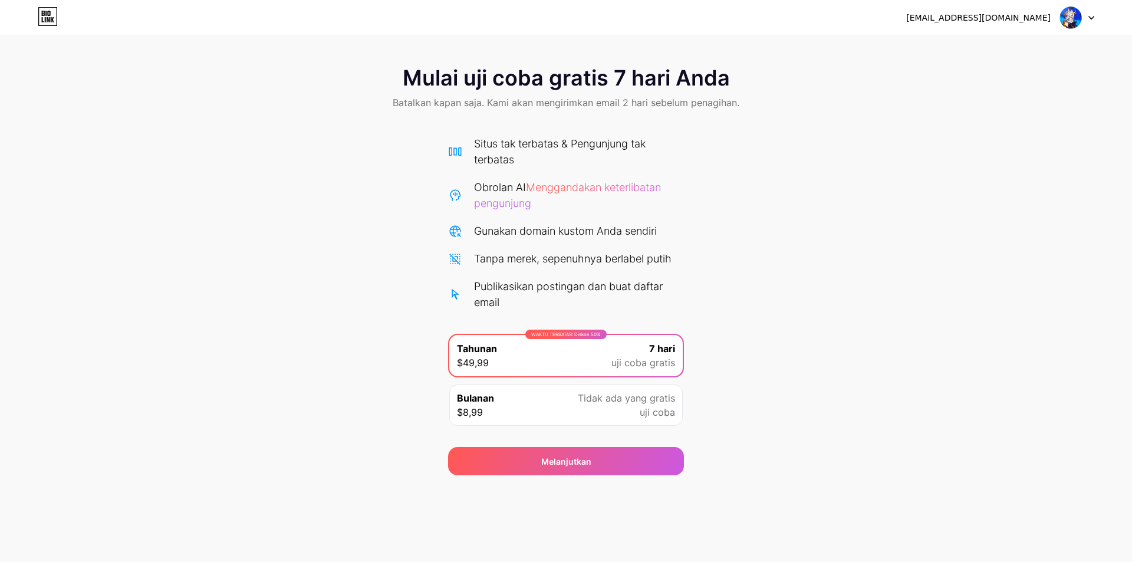
click at [638, 405] on div "Tidak ada yang gratis uji coba" at bounding box center [626, 405] width 97 height 28
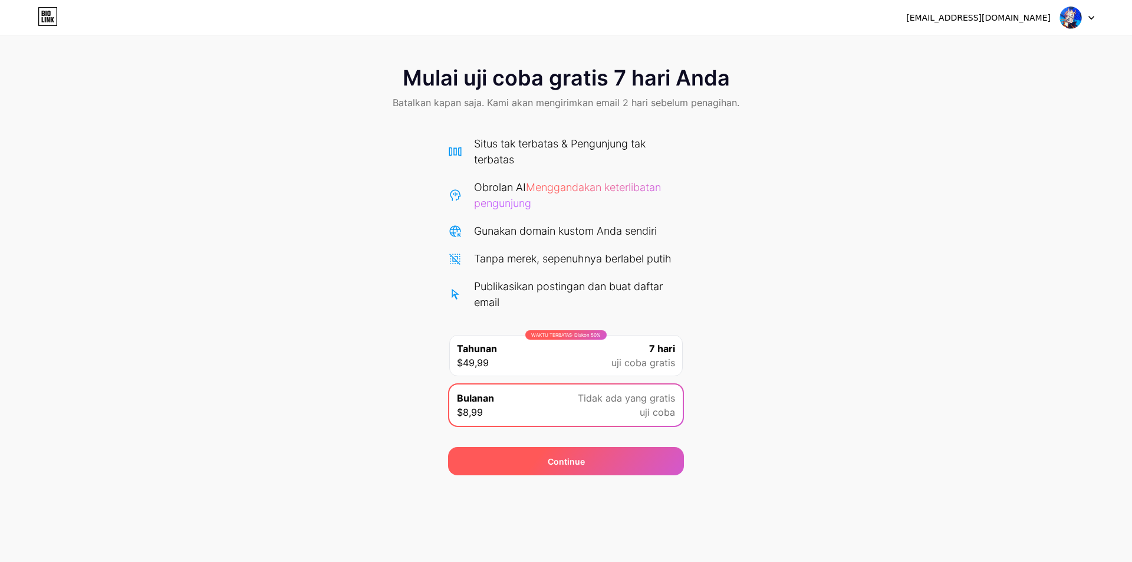
click at [629, 448] on div "Continue" at bounding box center [566, 454] width 236 height 42
click at [57, 16] on icon at bounding box center [48, 17] width 18 height 18
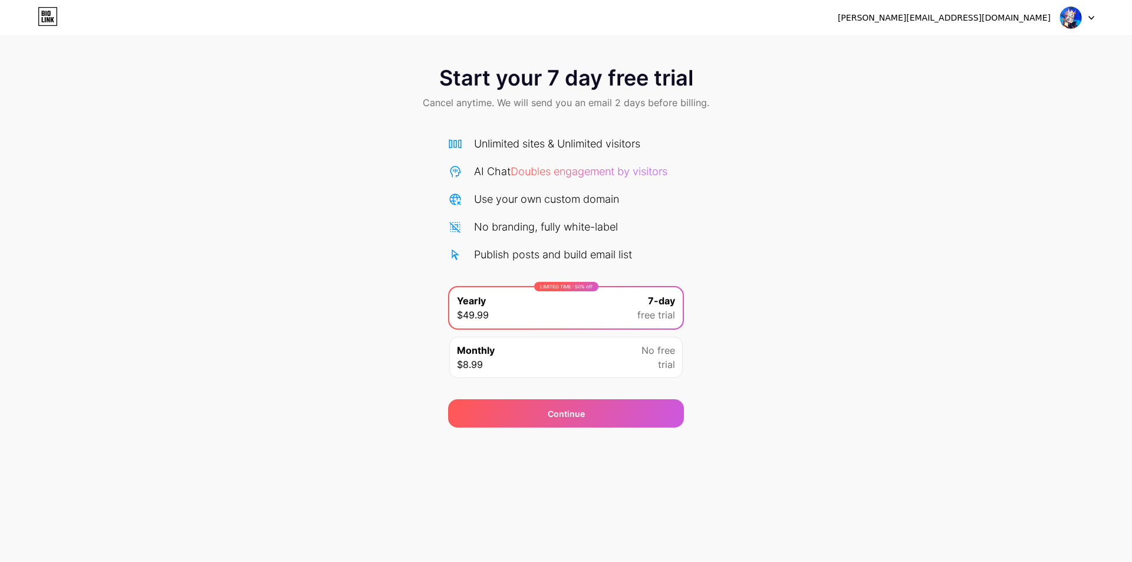
click at [1089, 19] on icon at bounding box center [1092, 18] width 6 height 4
click at [987, 47] on li "Logout" at bounding box center [1021, 48] width 146 height 32
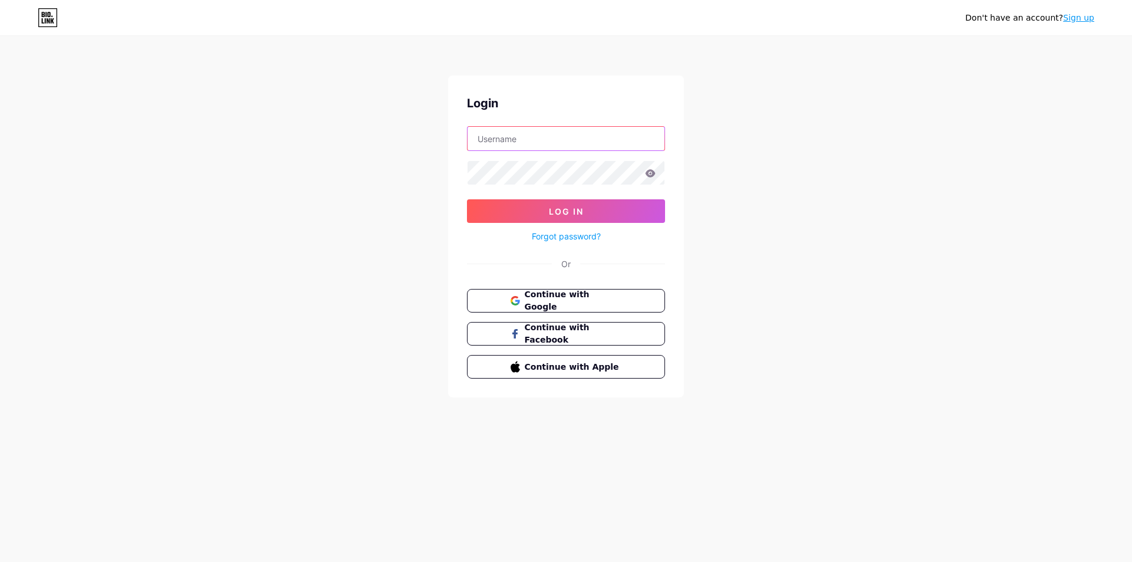
click at [576, 142] on input "text" at bounding box center [566, 139] width 197 height 24
paste input "[PERSON_NAME][EMAIL_ADDRESS][DOMAIN_NAME]"
type input "[PERSON_NAME][EMAIL_ADDRESS][DOMAIN_NAME]"
click at [552, 207] on span "Log In" at bounding box center [566, 211] width 35 height 10
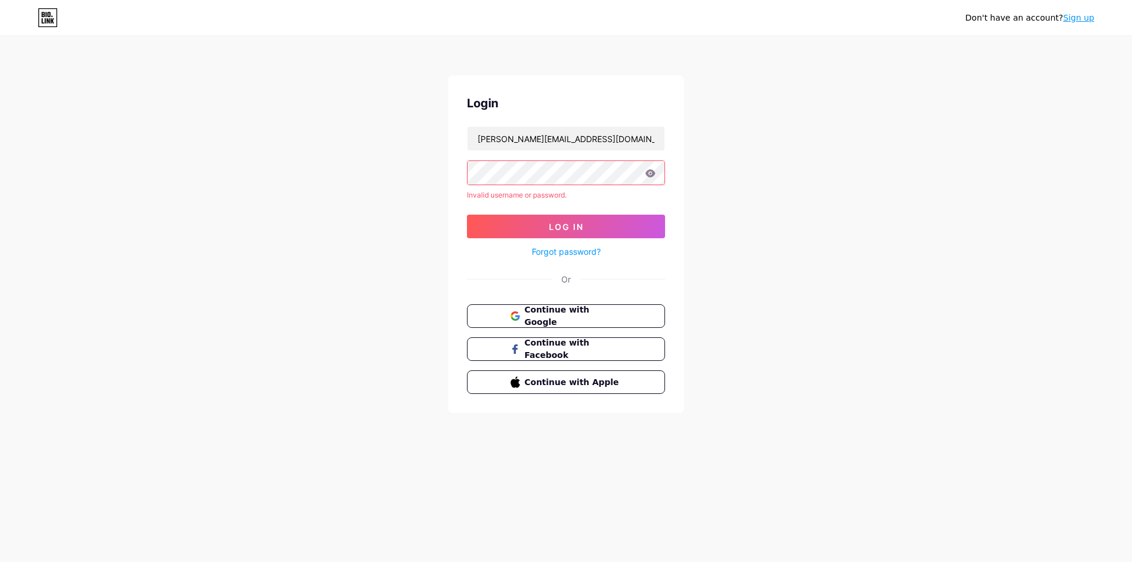
click at [651, 173] on icon at bounding box center [651, 173] width 10 height 8
click at [1080, 19] on link "Sign up" at bounding box center [1078, 17] width 31 height 9
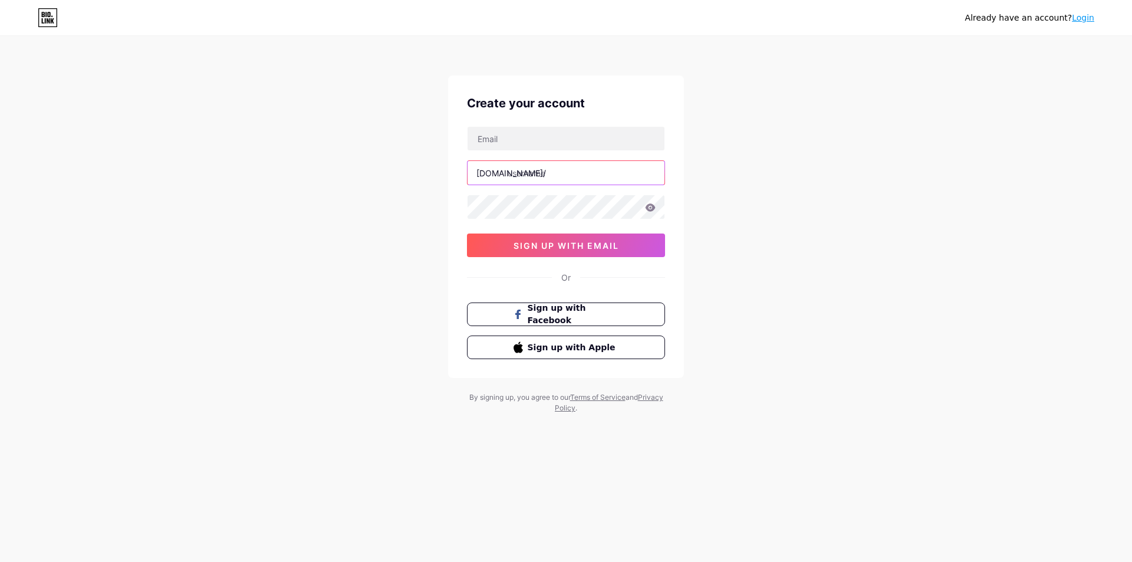
click at [580, 175] on input "text" at bounding box center [566, 173] width 197 height 24
paste input "bigwin777"
type input "bigwin777"
click at [562, 139] on input "text" at bounding box center [566, 139] width 197 height 24
paste input "[PERSON_NAME][EMAIL_ADDRESS][DOMAIN_NAME]"
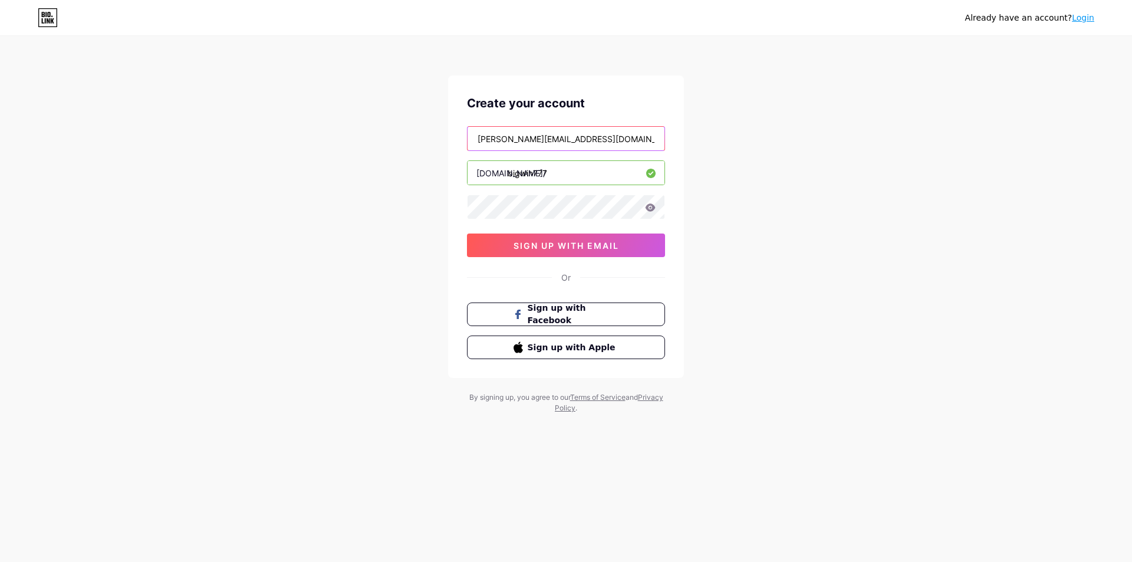
type input "[PERSON_NAME][EMAIL_ADDRESS][DOMAIN_NAME]"
click at [805, 274] on div "Already have an account? Login Create your account minnie.guizar77@gmail.com bi…" at bounding box center [566, 225] width 1132 height 451
click at [596, 175] on input "bigwin777" at bounding box center [566, 173] width 197 height 24
click at [1080, 22] on link "Login" at bounding box center [1083, 17] width 22 height 9
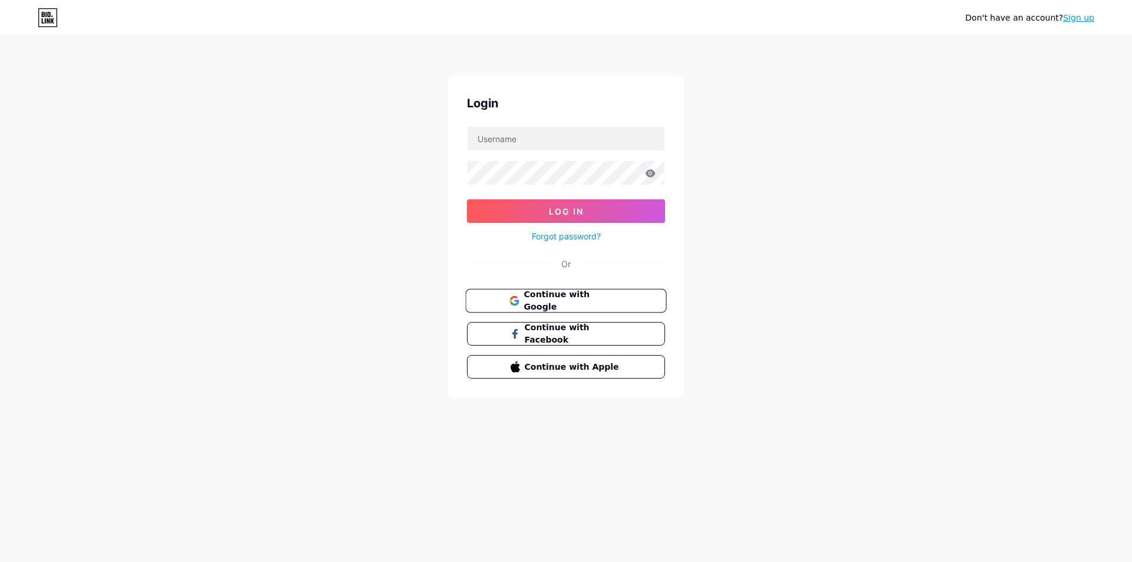
click at [582, 303] on span "Continue with Google" at bounding box center [573, 300] width 99 height 25
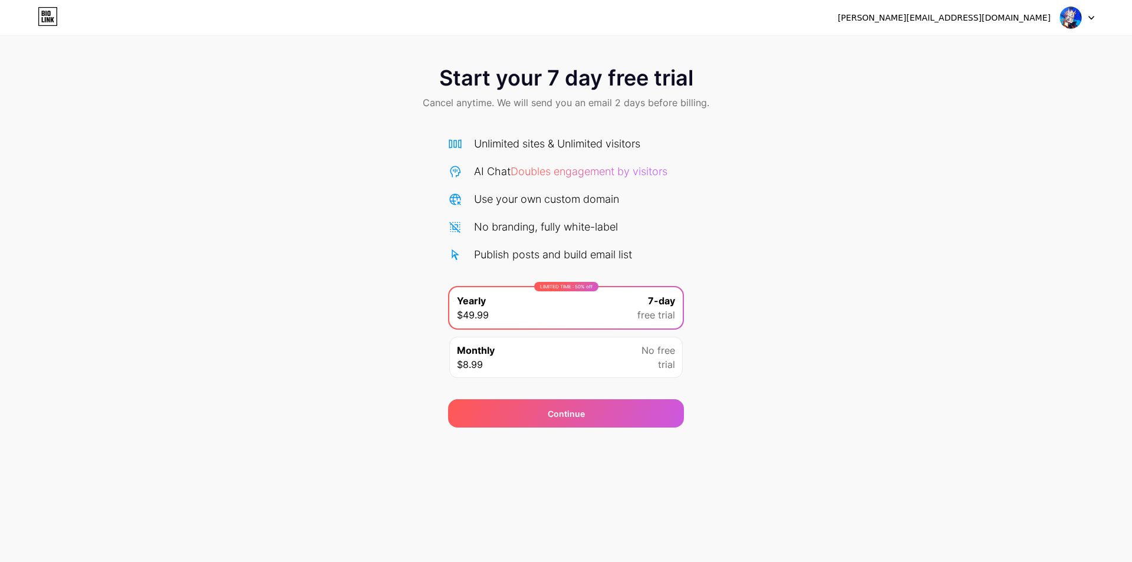
click at [1003, 19] on div "[PERSON_NAME][EMAIL_ADDRESS][DOMAIN_NAME]" at bounding box center [944, 18] width 213 height 12
click at [1082, 20] on img at bounding box center [1071, 17] width 22 height 22
click at [635, 135] on div "Unlimited sites & Unlimited visitors AI Chat Doubles engagement by visitors Use…" at bounding box center [566, 254] width 236 height 261
click at [662, 172] on span "Doubles engagement by visitors" at bounding box center [589, 171] width 157 height 12
click at [48, 12] on icon at bounding box center [48, 13] width 3 height 5
